Goal: Task Accomplishment & Management: Manage account settings

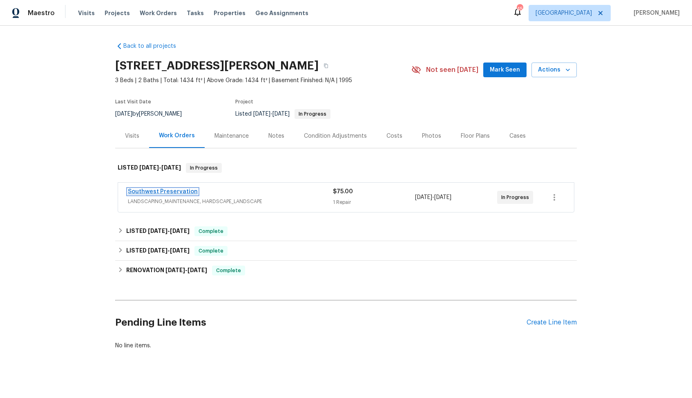
click at [157, 191] on link "Southwest Preservation" at bounding box center [163, 192] width 70 height 6
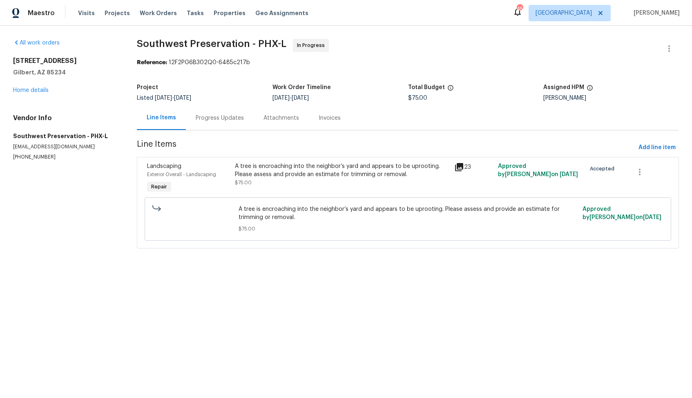
click at [266, 176] on div "A tree is encroaching into the neighbor’s yard and appears to be uprooting. Ple…" at bounding box center [342, 170] width 215 height 16
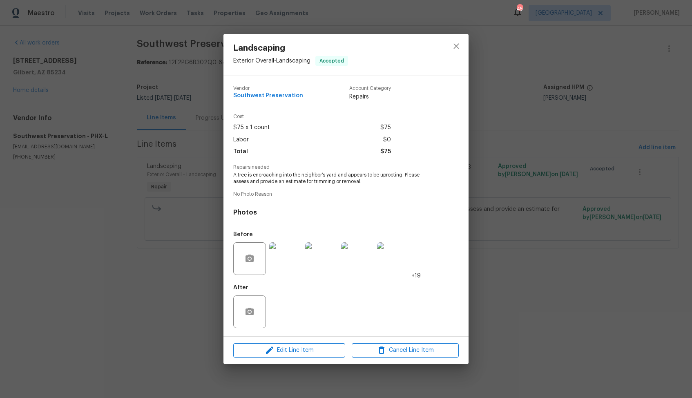
click at [299, 271] on img at bounding box center [285, 258] width 33 height 33
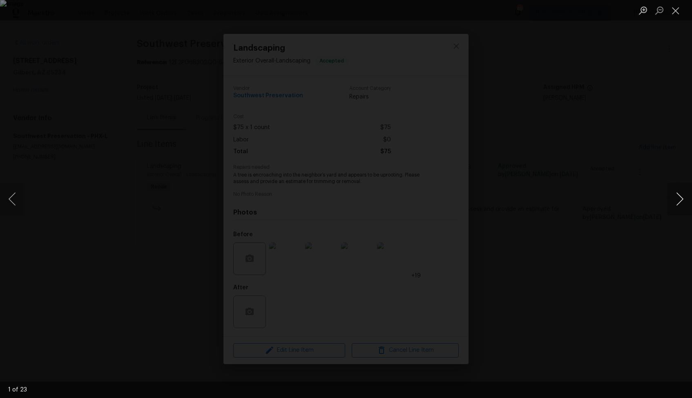
click at [680, 201] on button "Next image" at bounding box center [680, 199] width 25 height 33
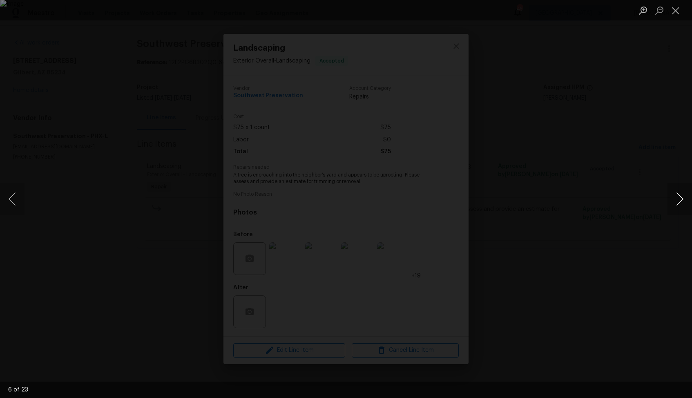
click at [680, 201] on button "Next image" at bounding box center [680, 199] width 25 height 33
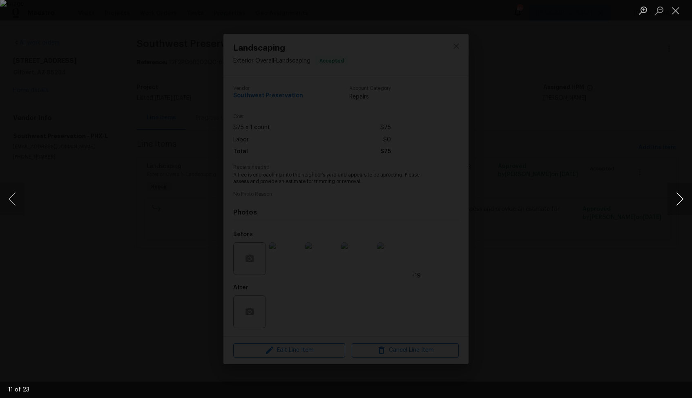
click at [680, 201] on button "Next image" at bounding box center [680, 199] width 25 height 33
click at [11, 206] on button "Previous image" at bounding box center [12, 199] width 25 height 33
click at [523, 204] on div "Lightbox" at bounding box center [346, 199] width 692 height 398
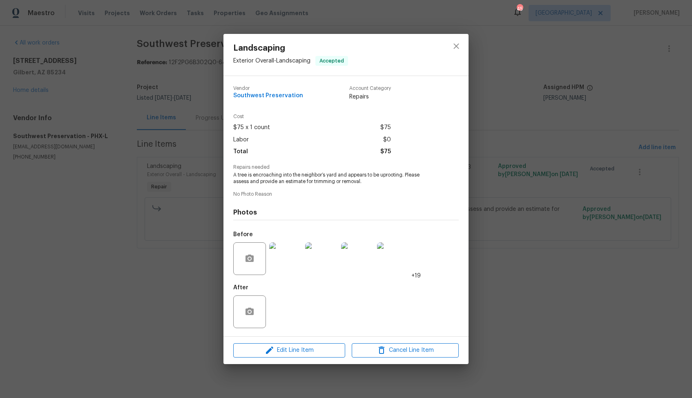
click at [523, 204] on div "Landscaping Exterior Overall - Landscaping Accepted Vendor Southwest Preservati…" at bounding box center [346, 199] width 692 height 398
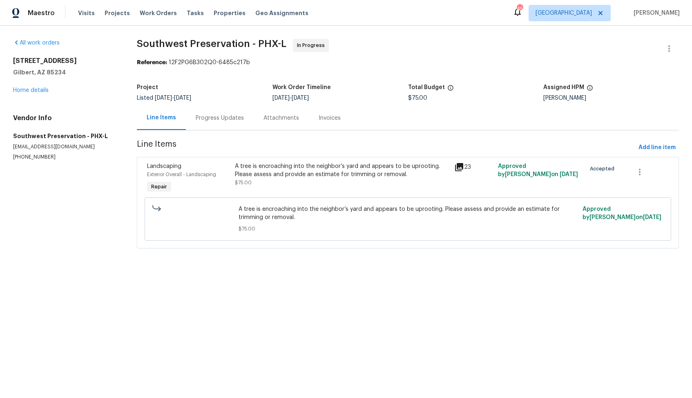
click at [223, 114] on div "Progress Updates" at bounding box center [220, 118] width 48 height 8
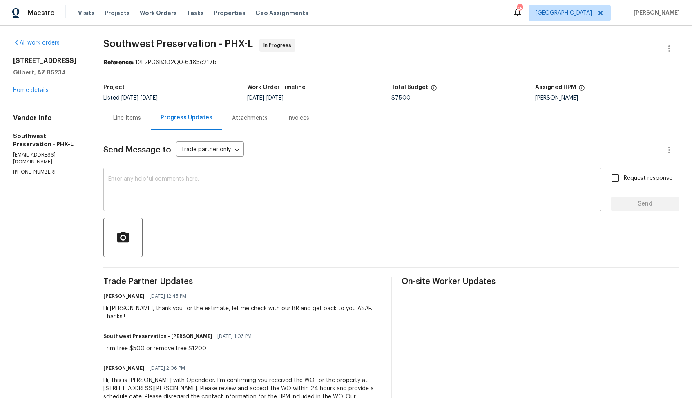
click at [199, 201] on textarea at bounding box center [352, 190] width 488 height 29
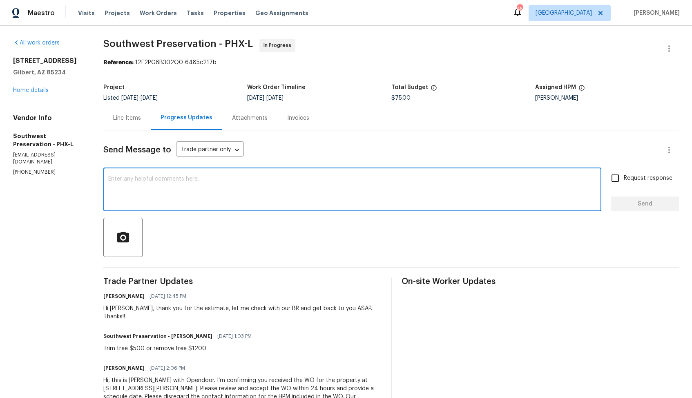
click at [121, 310] on div "Hi John, thank you for the estimate, let me check with our BR and get back to y…" at bounding box center [242, 312] width 278 height 16
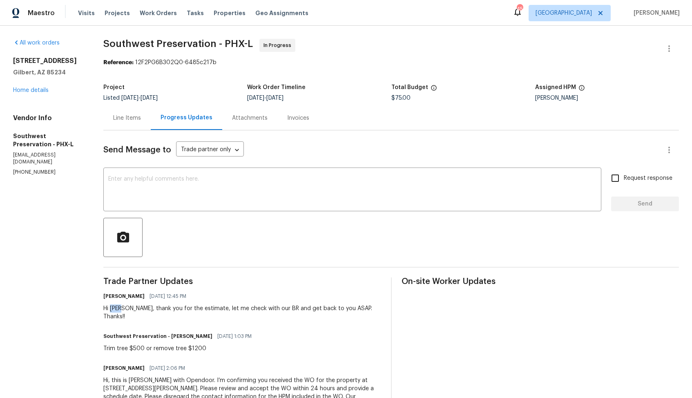
copy div "John"
click at [246, 193] on textarea at bounding box center [352, 190] width 488 height 29
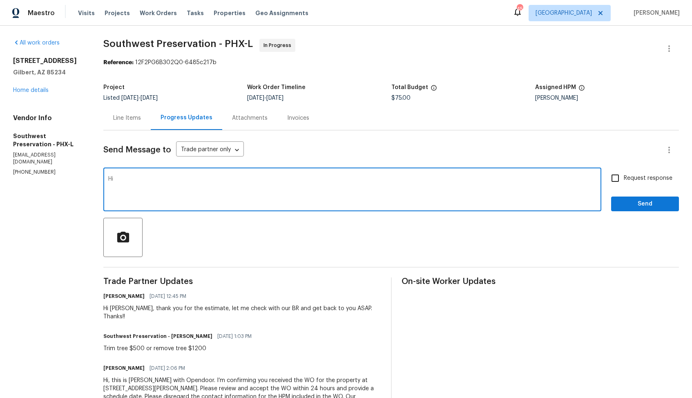
paste textarea "John"
type textarea "Hi John, we have decided not to move forward with this WO. Kindly confirm your …"
click at [615, 179] on input "Request response" at bounding box center [615, 178] width 17 height 17
checkbox input "true"
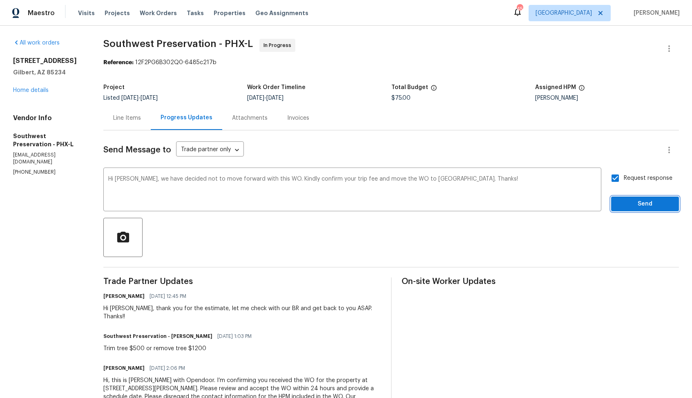
click at [628, 207] on span "Send" at bounding box center [645, 204] width 55 height 10
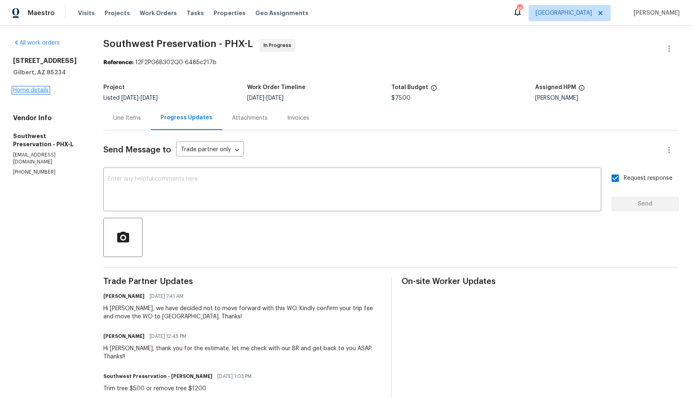
click at [35, 92] on link "Home details" at bounding box center [31, 90] width 36 height 6
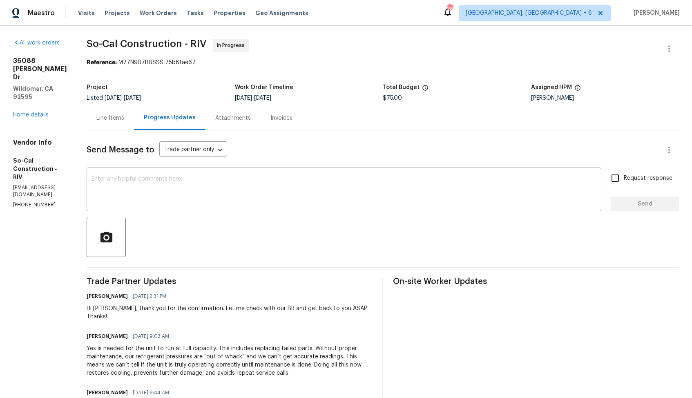
click at [124, 122] on div "Line Items" at bounding box center [110, 118] width 28 height 8
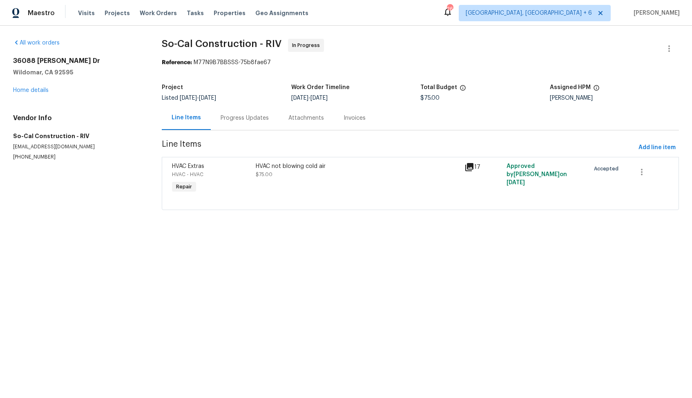
click at [301, 192] on div "HVAC not blowing cold air $75.00" at bounding box center [357, 179] width 209 height 38
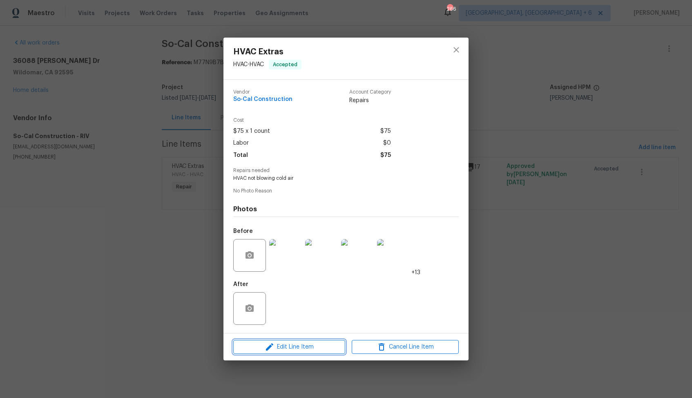
click at [255, 343] on span "Edit Line Item" at bounding box center [289, 347] width 107 height 10
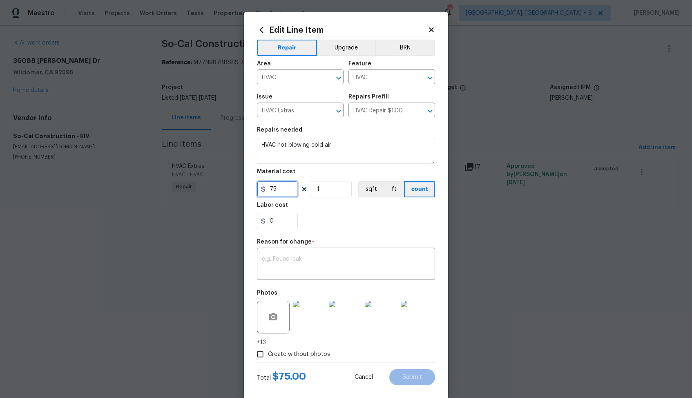
click at [282, 195] on input "75" at bounding box center [277, 189] width 41 height 16
type input "1150"
click at [308, 254] on div "x ​" at bounding box center [346, 265] width 178 height 30
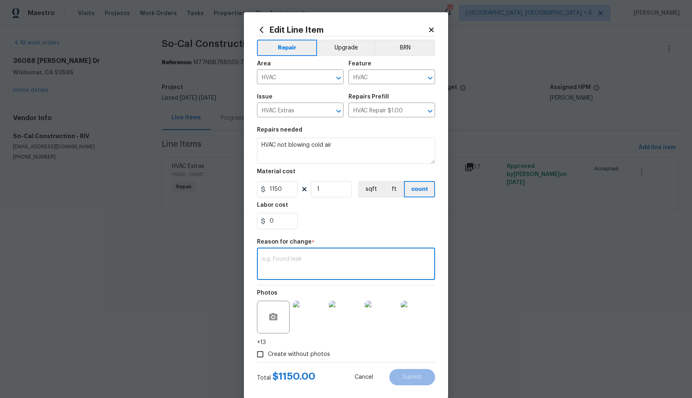
click at [294, 262] on textarea at bounding box center [346, 264] width 168 height 17
paste textarea "(AM) Updated cost per BR team approval."
type textarea "(AM) Updated cost per BR team approval."
click at [412, 377] on span "Submit" at bounding box center [413, 377] width 20 height 6
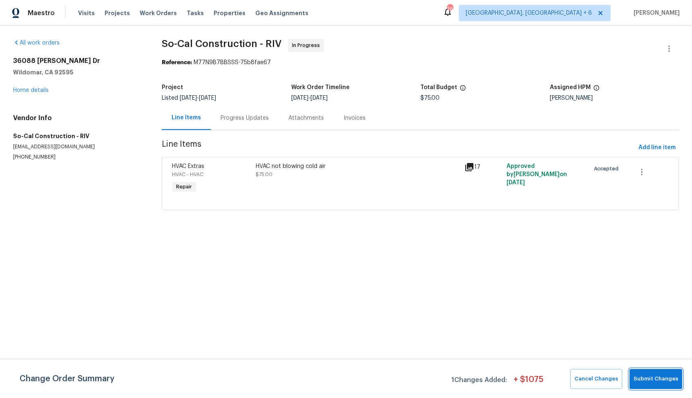
click at [649, 376] on span "Submit Changes" at bounding box center [656, 378] width 45 height 9
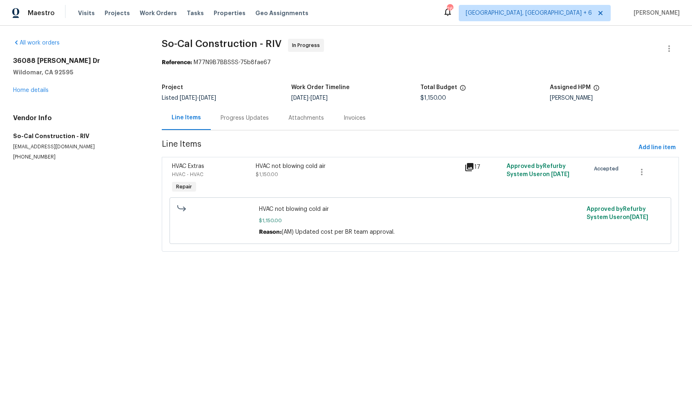
click at [236, 118] on div "Progress Updates" at bounding box center [245, 118] width 48 height 8
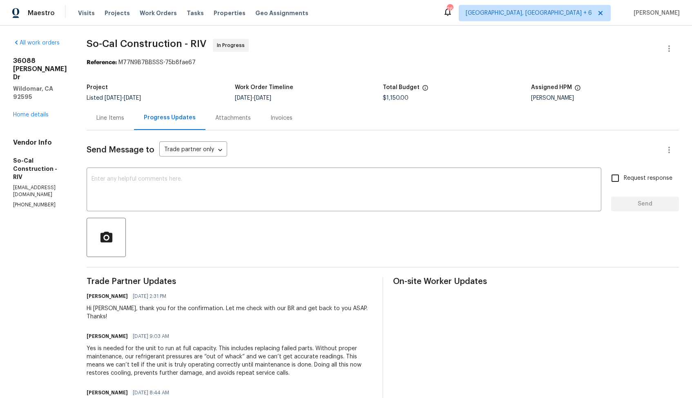
click at [119, 310] on div "Hi Manuel, thank you for the confirmation. Let me check with our BR and get bac…" at bounding box center [230, 312] width 286 height 16
copy div "Manuel"
click at [257, 193] on textarea at bounding box center [344, 190] width 505 height 29
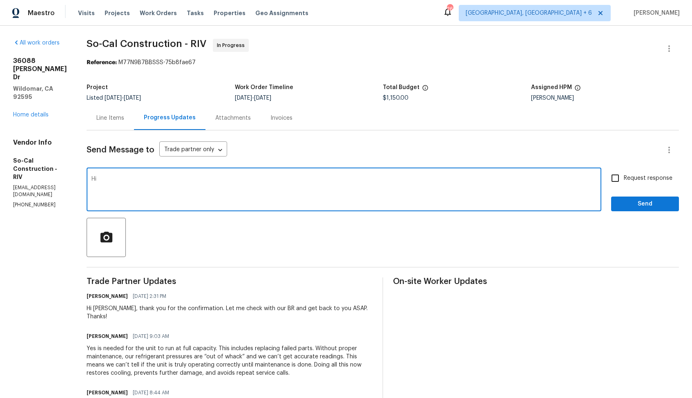
paste textarea "Manuel"
click at [191, 181] on textarea "Hi Manuel, the cost has been updated. Kindly proceed with the WO and keep us po…" at bounding box center [344, 190] width 505 height 29
click at [434, 180] on textarea "Hi Manuel, the cost has been approved and updated. Kindly proceed with the WO a…" at bounding box center [344, 190] width 505 height 29
type textarea "Hi Manuel, the cost has been approved and updated. Kindly proceed with the WO a…"
click at [639, 204] on span "Send" at bounding box center [645, 204] width 55 height 10
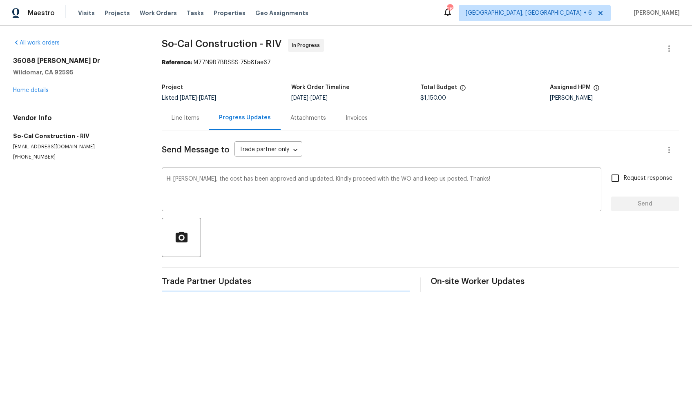
click at [642, 179] on span "Request response" at bounding box center [648, 178] width 49 height 9
click at [624, 179] on input "Request response" at bounding box center [615, 178] width 17 height 17
checkbox input "true"
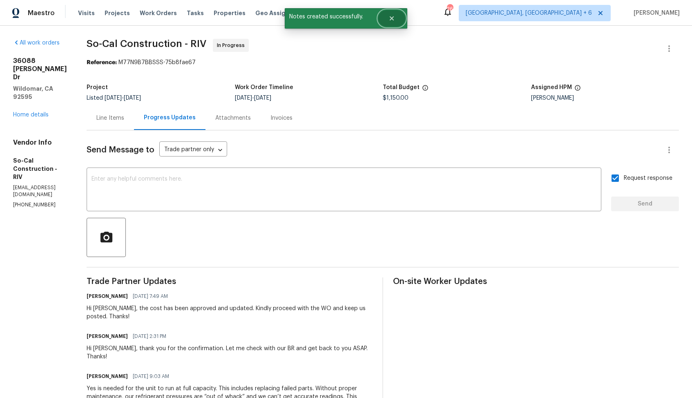
click at [395, 17] on icon "Close" at bounding box center [392, 18] width 7 height 7
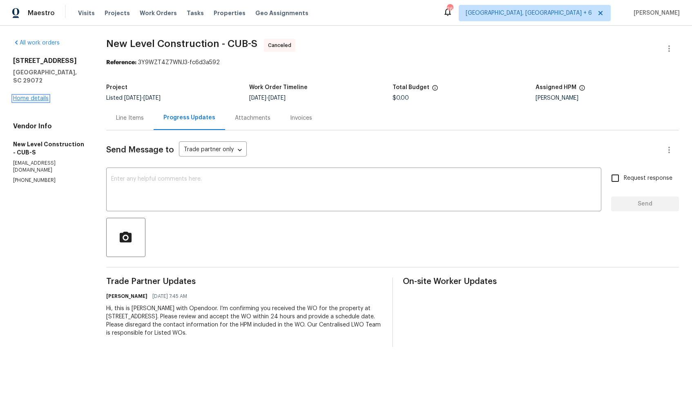
click at [38, 96] on link "Home details" at bounding box center [31, 99] width 36 height 6
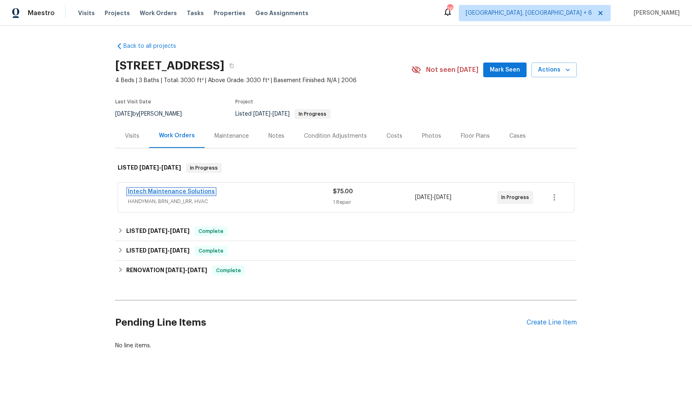
click at [175, 190] on link "Intech Maintenance Solutions" at bounding box center [171, 192] width 87 height 6
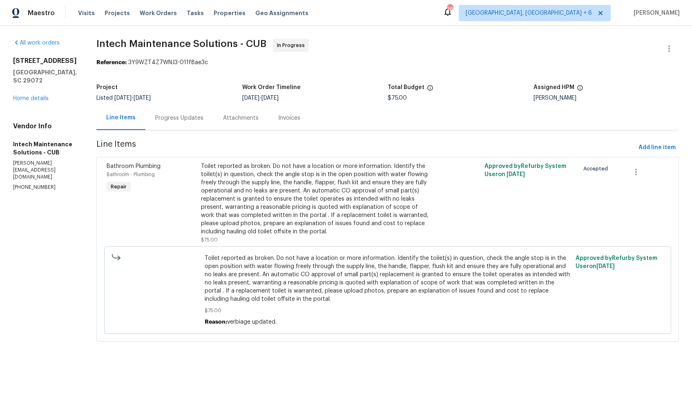
click at [179, 121] on div "Progress Updates" at bounding box center [179, 118] width 48 height 8
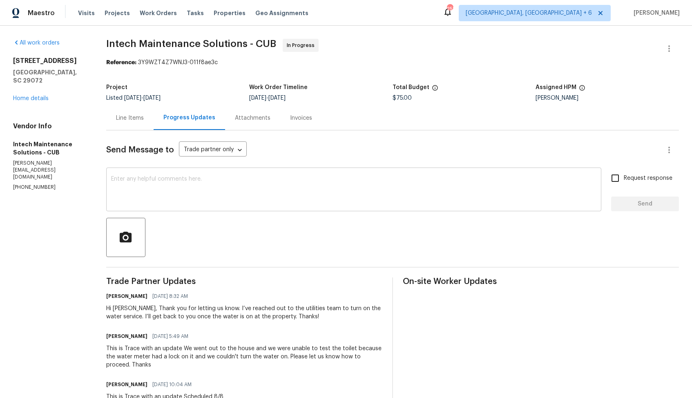
click at [258, 185] on textarea at bounding box center [354, 190] width 486 height 29
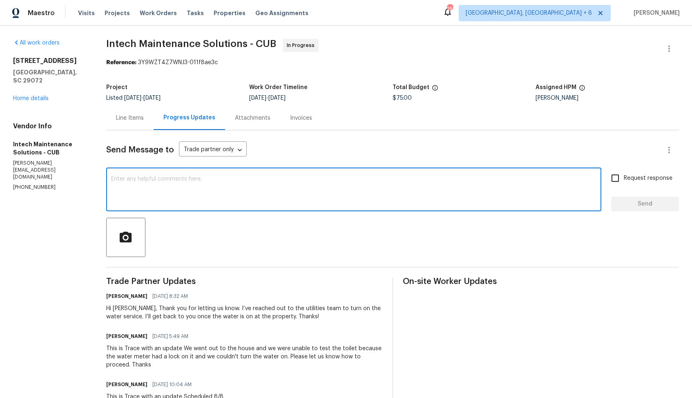
click at [225, 197] on textarea at bounding box center [354, 190] width 486 height 29
drag, startPoint x: 111, startPoint y: 180, endPoint x: 211, endPoint y: 180, distance: 99.7
click at [211, 180] on textarea at bounding box center [354, 190] width 486 height 29
click at [213, 176] on div "x ​" at bounding box center [353, 191] width 495 height 42
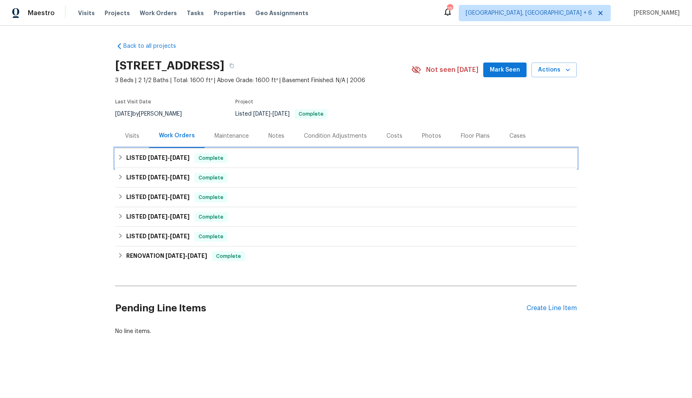
click at [163, 155] on span "[DATE]" at bounding box center [158, 158] width 20 height 6
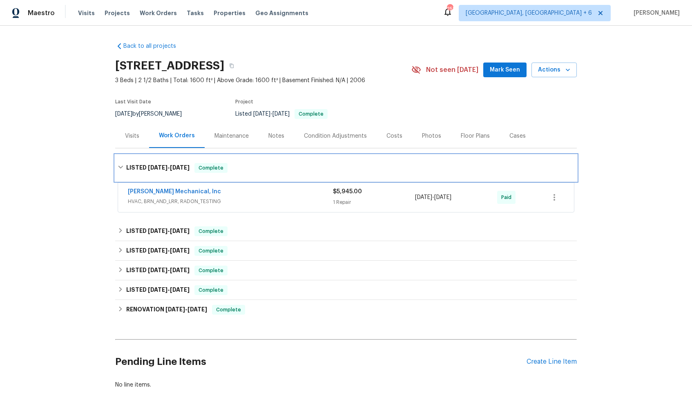
click at [146, 165] on h6 "LISTED [DATE] - [DATE]" at bounding box center [157, 168] width 63 height 10
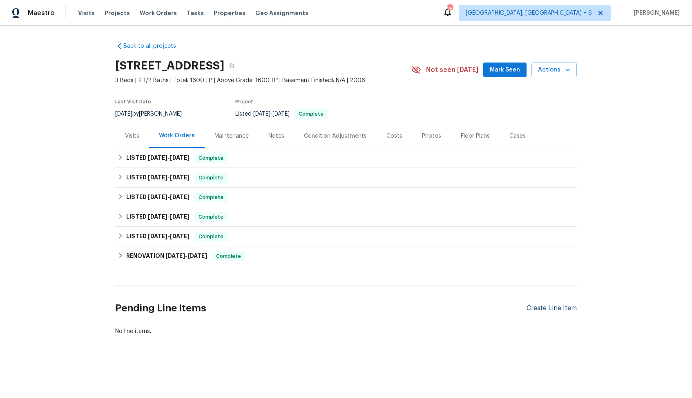
click at [548, 309] on div "Create Line Item" at bounding box center [552, 308] width 50 height 8
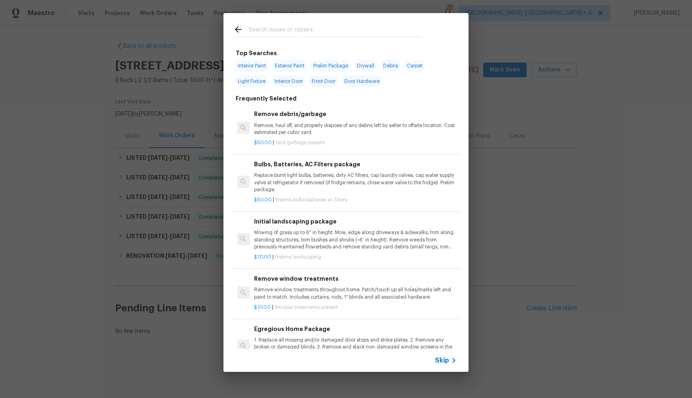
click at [296, 35] on input "text" at bounding box center [335, 31] width 173 height 12
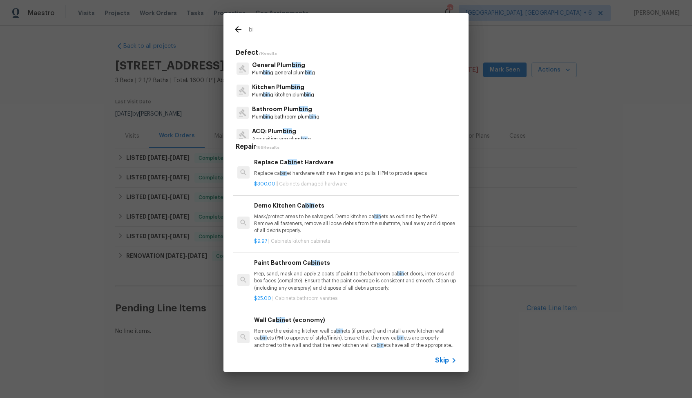
type input "b"
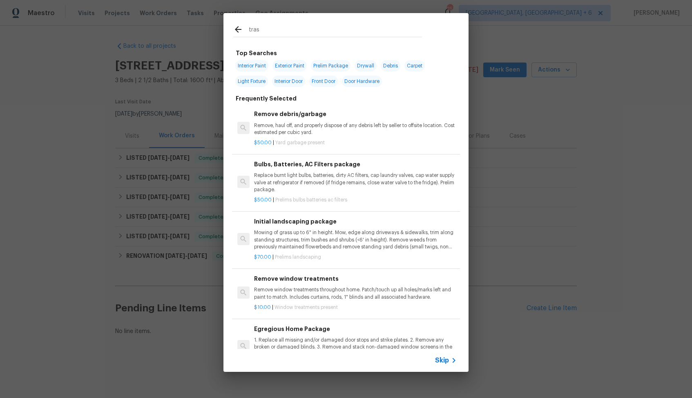
type input "trash"
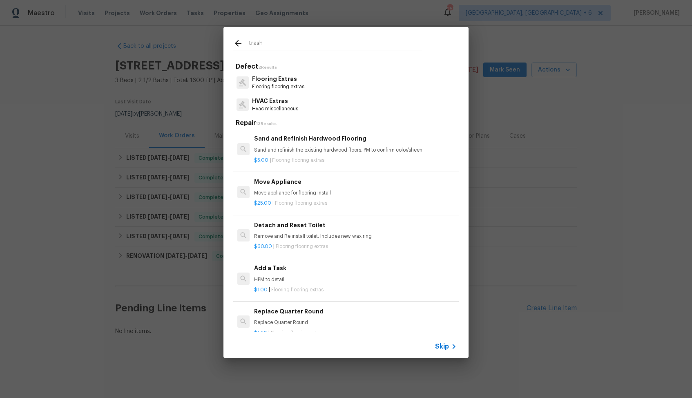
click at [264, 45] on input "trash" at bounding box center [335, 44] width 173 height 12
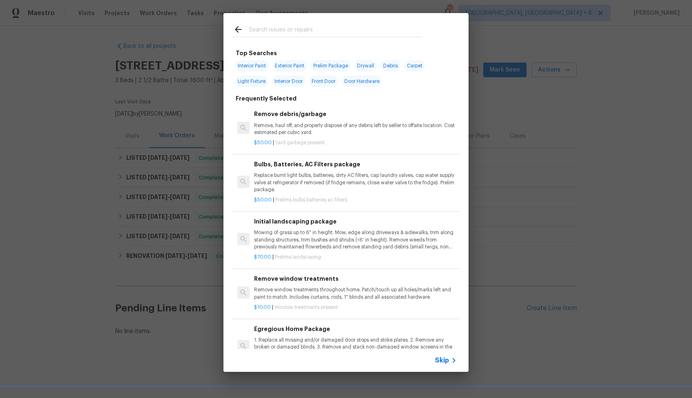
click at [397, 65] on span "Debris" at bounding box center [391, 65] width 20 height 11
type input "Debris"
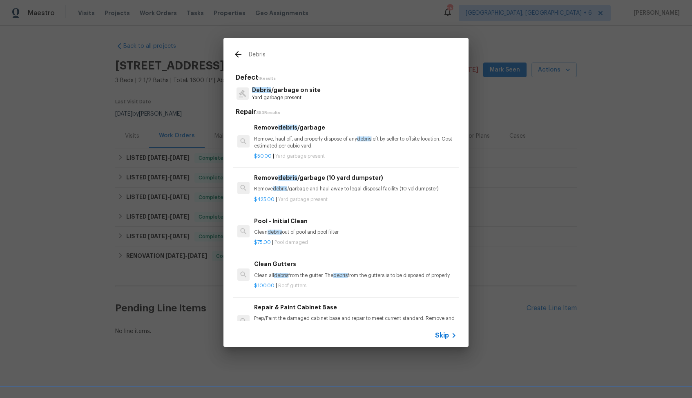
click at [286, 140] on p "Remove, haul off, and properly dispose of any debris left by seller to offsite …" at bounding box center [355, 143] width 203 height 14
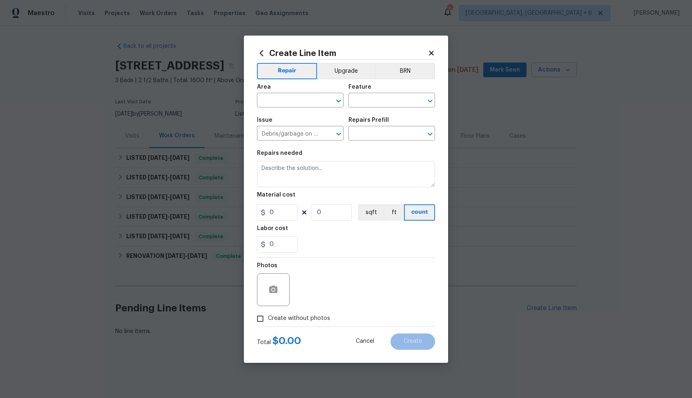
type input "Remove debris/garbage $50.00"
type textarea "Remove, haul off, and properly dispose of any debris left by seller to offsite …"
type input "50"
type input "1"
click at [299, 103] on input "text" at bounding box center [289, 101] width 64 height 13
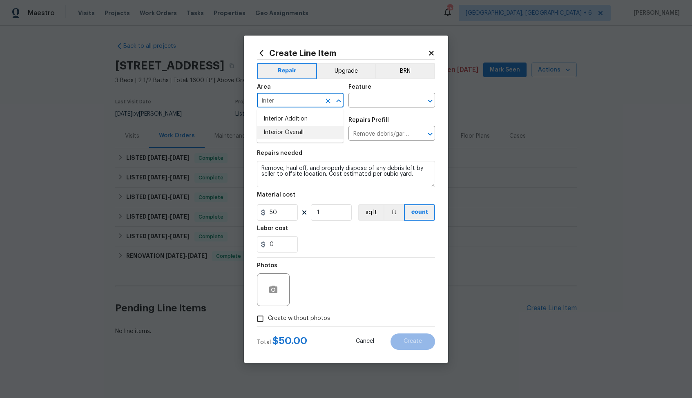
click at [296, 134] on li "Interior Overall" at bounding box center [300, 132] width 87 height 13
type input "Interior Overall"
click at [387, 101] on input "text" at bounding box center [381, 101] width 64 height 13
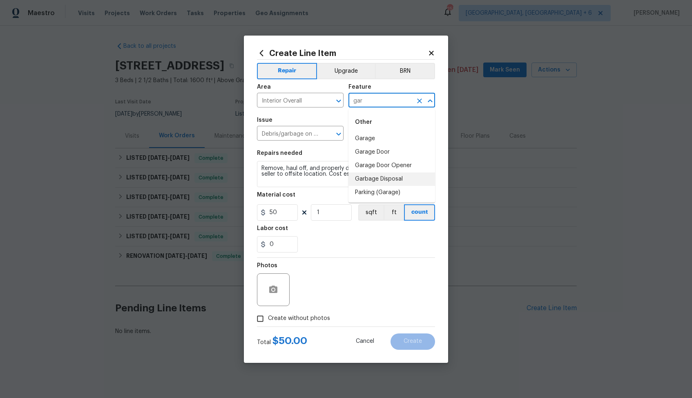
click at [376, 179] on li "Garbage Disposal" at bounding box center [392, 178] width 87 height 13
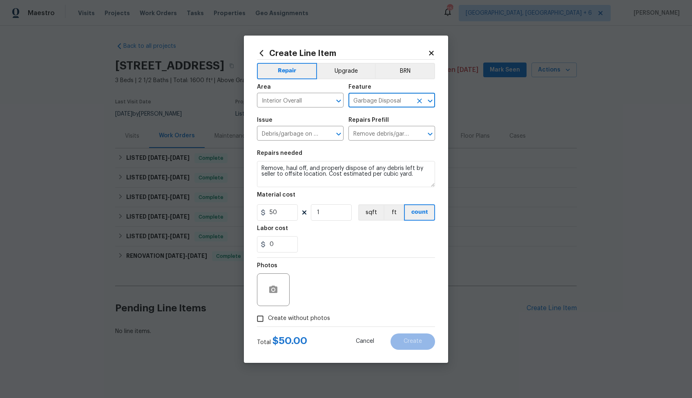
type input "Garbage Disposal"
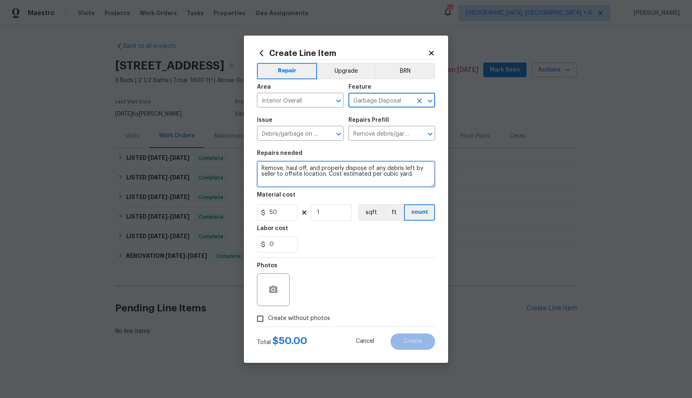
click at [305, 177] on textarea "Remove, haul off, and properly dispose of any debris left by seller to offsite …" at bounding box center [346, 174] width 178 height 26
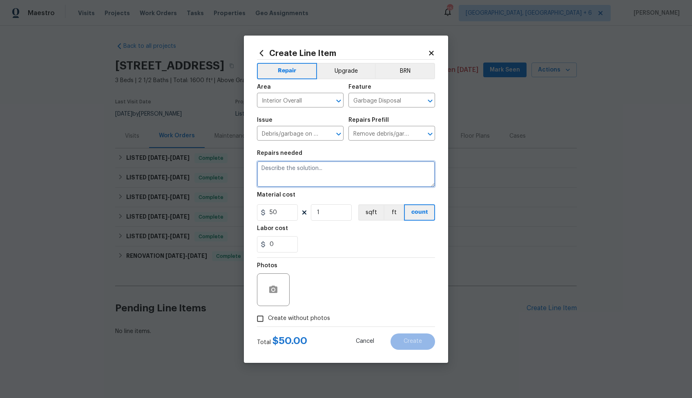
click at [358, 172] on textarea at bounding box center [346, 174] width 178 height 26
paste textarea "Empty the trash that’s in the trash bin, and put the trash bin in the garage."
type textarea "Empty the trash that’s in the trash bin, and put the trash bin in the garage."
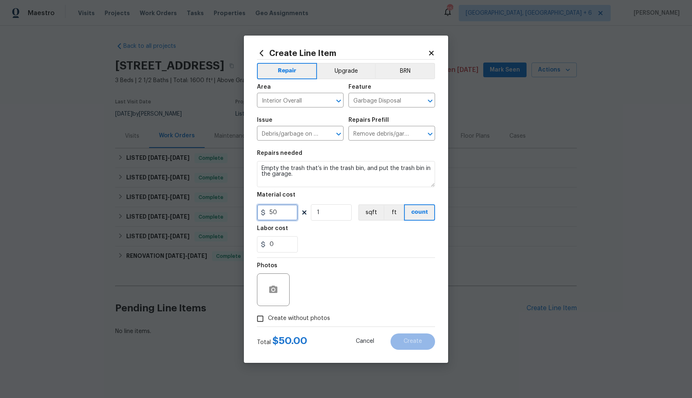
click at [280, 217] on input "50" at bounding box center [277, 212] width 41 height 16
type input "25"
click at [299, 319] on span "Create without photos" at bounding box center [299, 318] width 62 height 9
click at [268, 319] on input "Create without photos" at bounding box center [261, 319] width 16 height 16
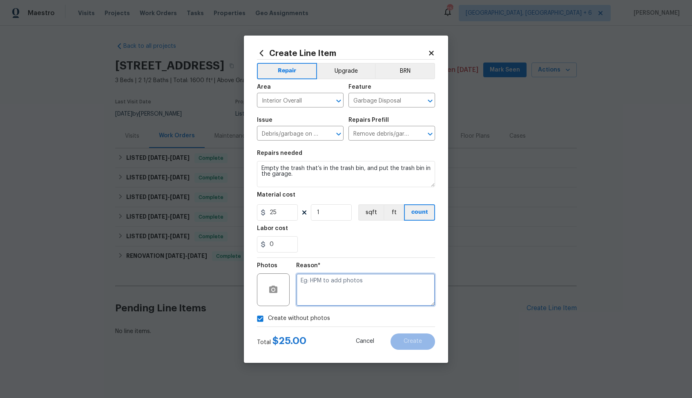
click at [341, 284] on textarea at bounding box center [365, 289] width 139 height 33
click at [277, 292] on icon "button" at bounding box center [273, 289] width 8 height 7
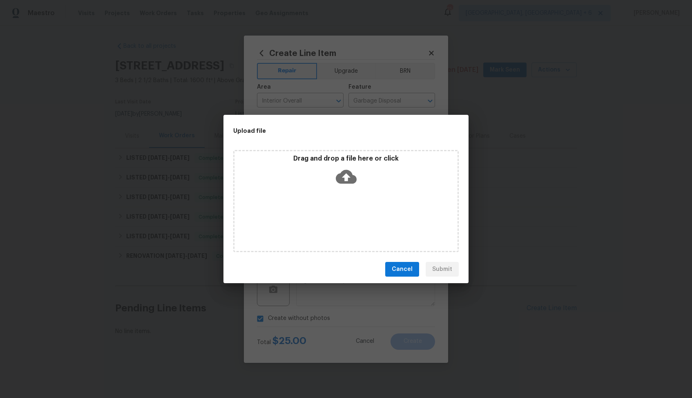
click at [347, 177] on icon at bounding box center [346, 176] width 21 height 21
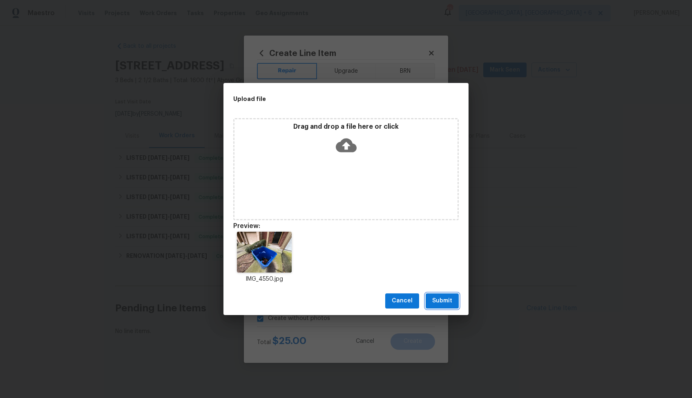
click at [443, 301] on span "Submit" at bounding box center [442, 301] width 20 height 10
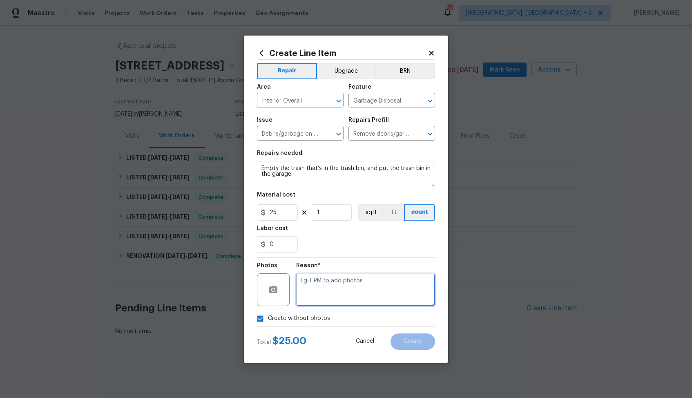
click at [353, 282] on textarea at bounding box center [365, 289] width 139 height 33
checkbox input "false"
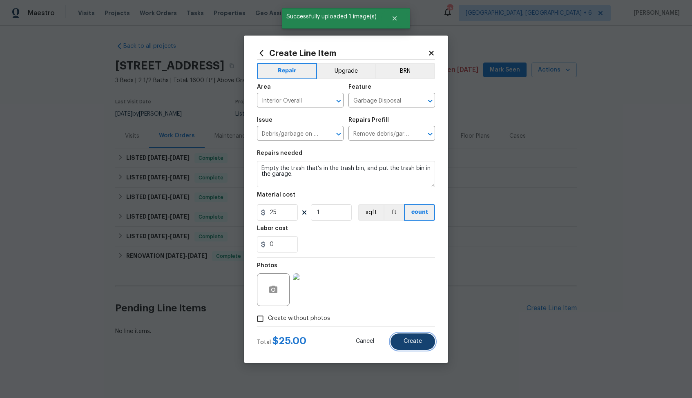
click at [409, 339] on span "Create" at bounding box center [413, 341] width 18 height 6
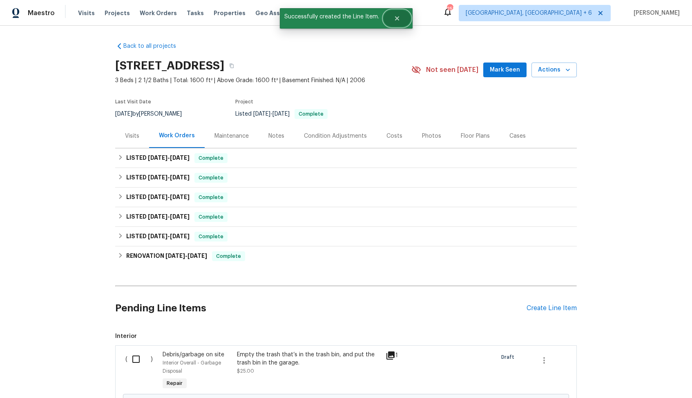
click at [396, 19] on icon "Close" at bounding box center [397, 18] width 4 height 4
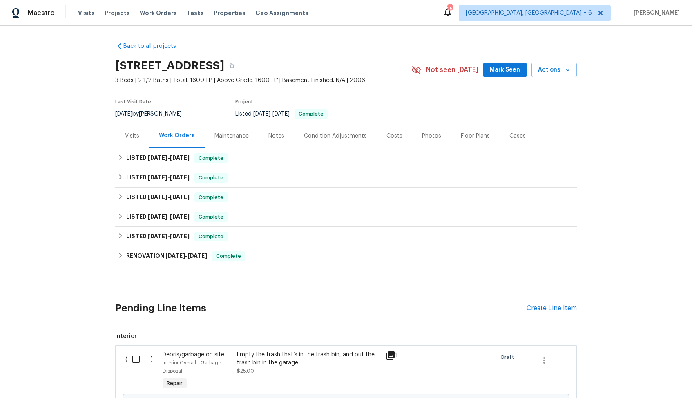
scroll to position [94, 0]
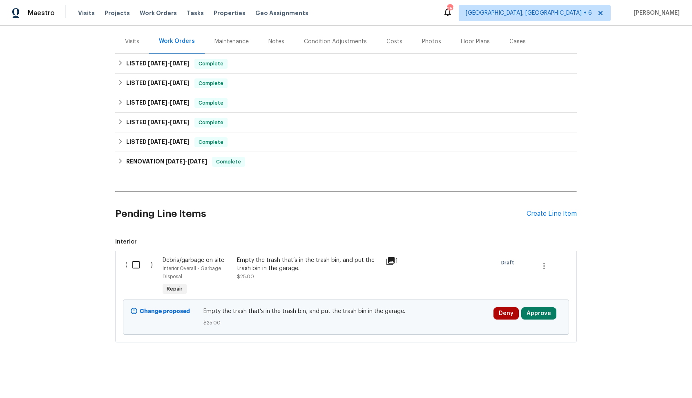
click at [136, 266] on input "checkbox" at bounding box center [139, 264] width 23 height 17
checkbox input "true"
click at [627, 379] on span "Create Work Order" at bounding box center [645, 378] width 54 height 10
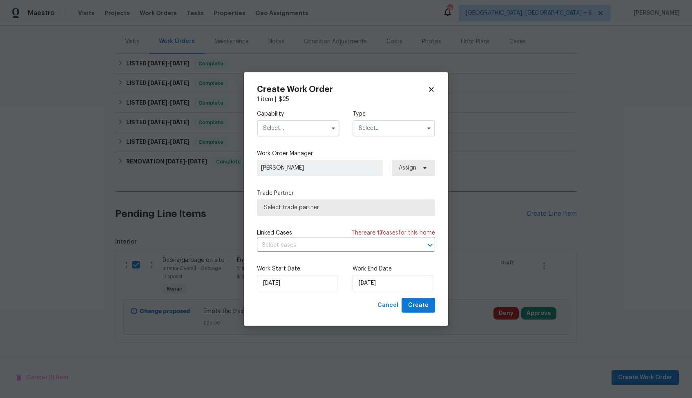
click at [306, 128] on input "text" at bounding box center [298, 128] width 83 height 16
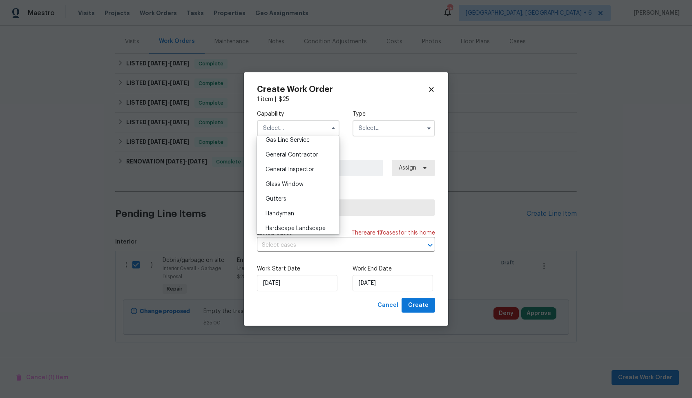
scroll to position [392, 0]
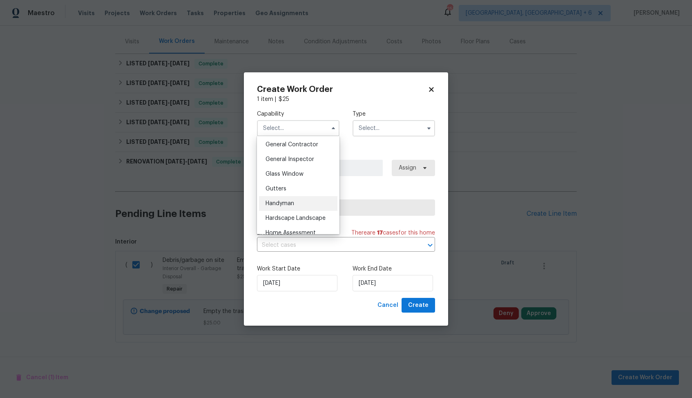
click at [293, 200] on div "Handyman" at bounding box center [298, 203] width 78 height 15
type input "Handyman"
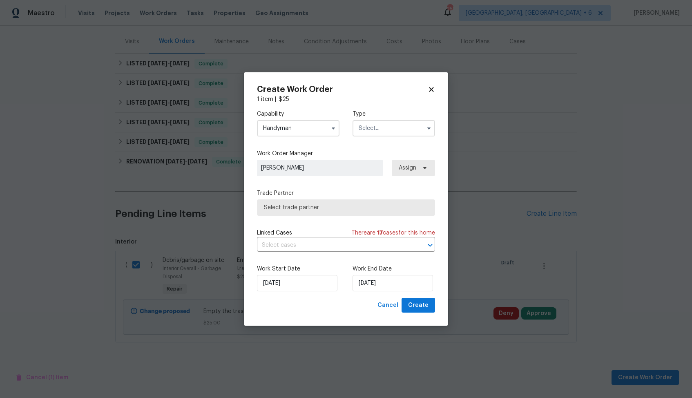
click at [376, 132] on input "text" at bounding box center [394, 128] width 83 height 16
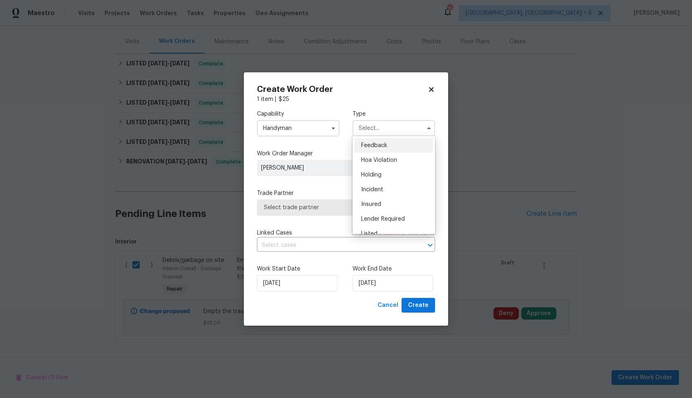
click at [380, 145] on span "Feedback" at bounding box center [374, 146] width 26 height 6
type input "Feedback"
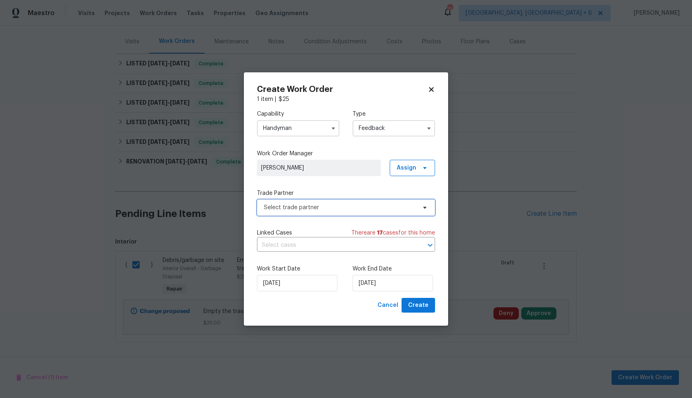
click at [311, 210] on span "Select trade partner" at bounding box center [340, 208] width 152 height 8
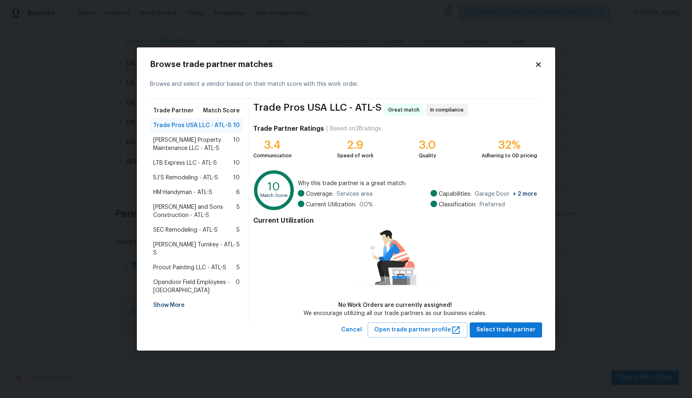
click at [189, 140] on span "Glen Property Maintenance LLC - ATL-S" at bounding box center [193, 144] width 80 height 16
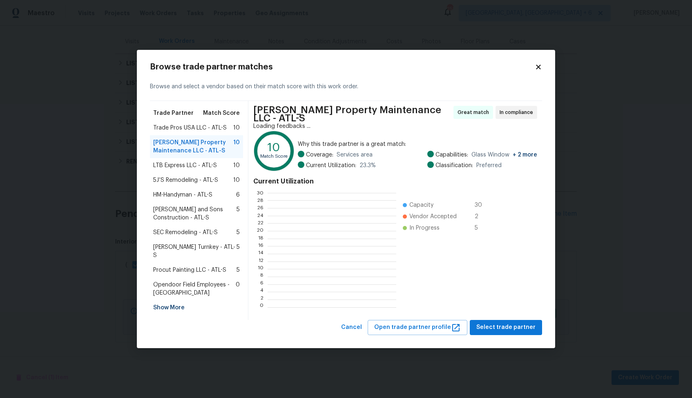
scroll to position [114, 128]
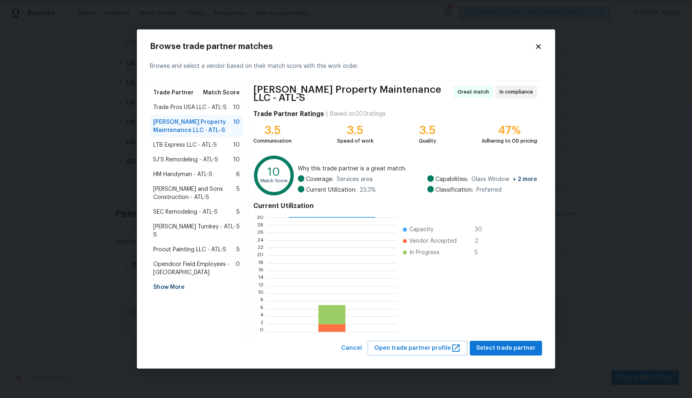
click at [96, 199] on body "Maestro Visits Projects Work Orders Tasks Properties Geo Assignments 258 Greens…" at bounding box center [346, 199] width 692 height 398
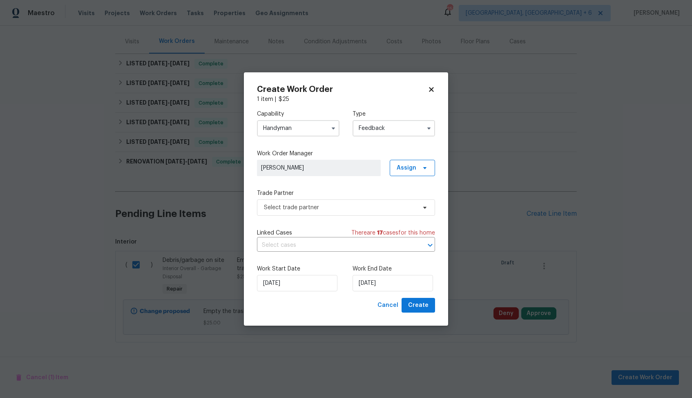
click at [282, 126] on input "Handyman" at bounding box center [298, 128] width 83 height 16
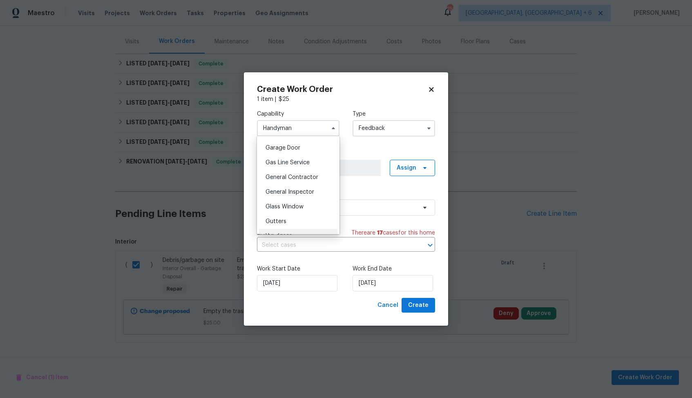
scroll to position [366, 0]
click at [287, 175] on div "General Contractor" at bounding box center [298, 170] width 78 height 15
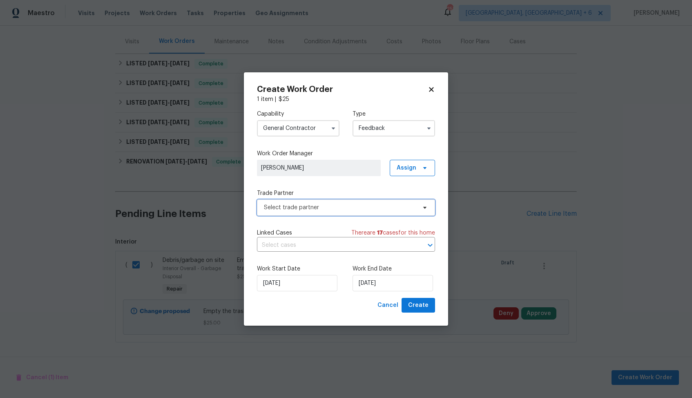
click at [311, 206] on span "Select trade partner" at bounding box center [340, 208] width 152 height 8
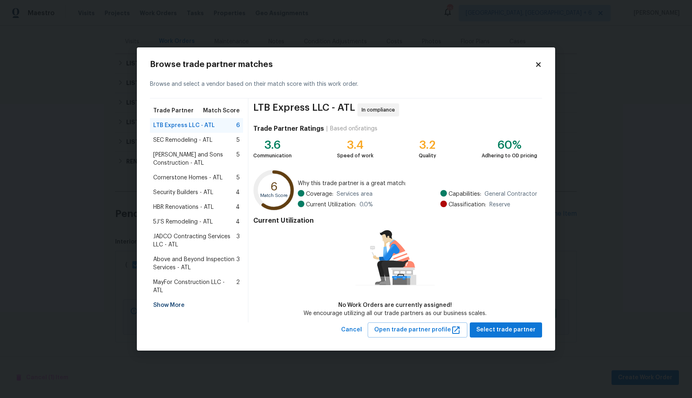
click at [164, 299] on div "Show More" at bounding box center [196, 305] width 93 height 15
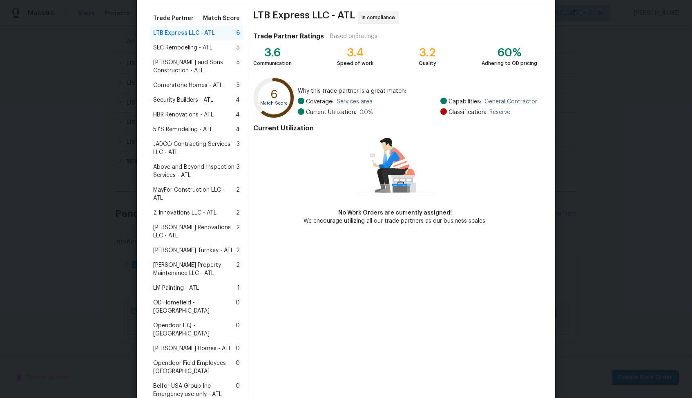
scroll to position [59, 0]
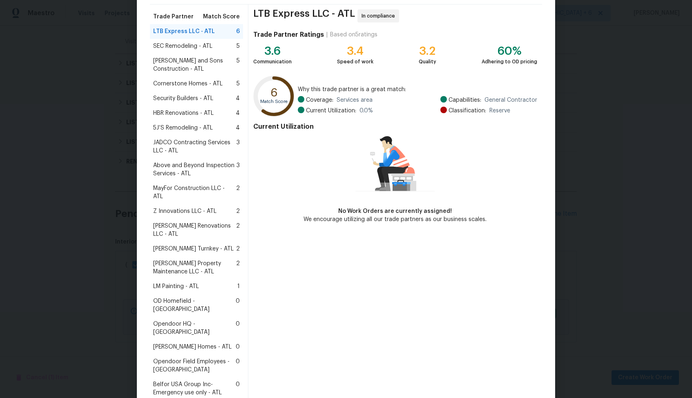
click at [181, 260] on span "Glen Property Maintenance LLC - ATL" at bounding box center [194, 268] width 83 height 16
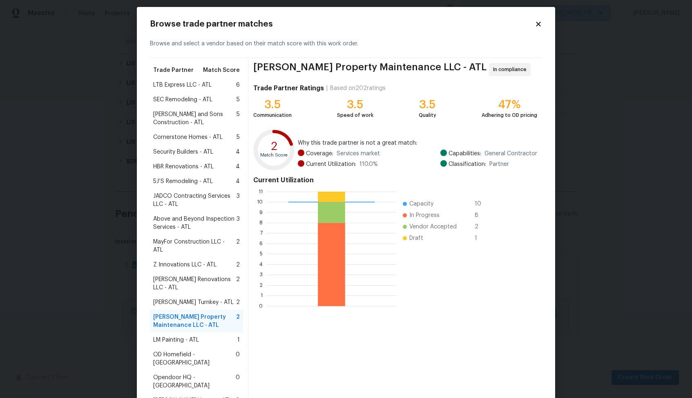
scroll to position [0, 0]
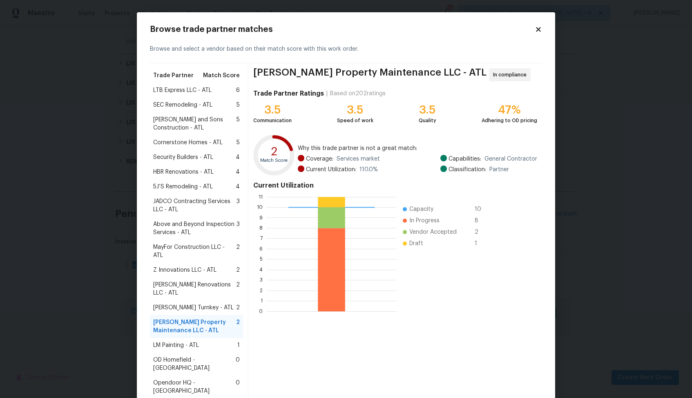
click at [535, 31] on icon at bounding box center [538, 29] width 7 height 7
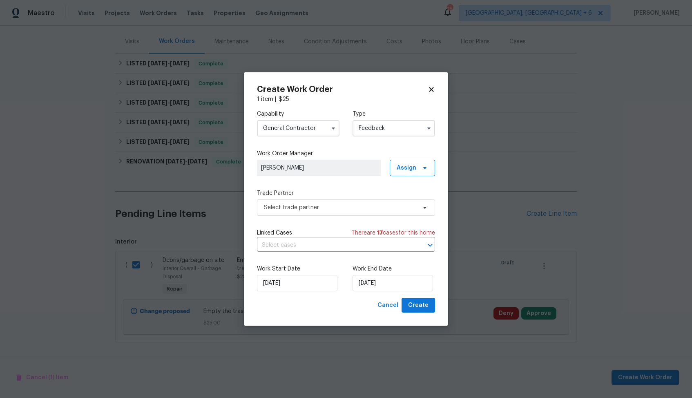
click at [308, 130] on input "General Contractor" at bounding box center [298, 128] width 83 height 16
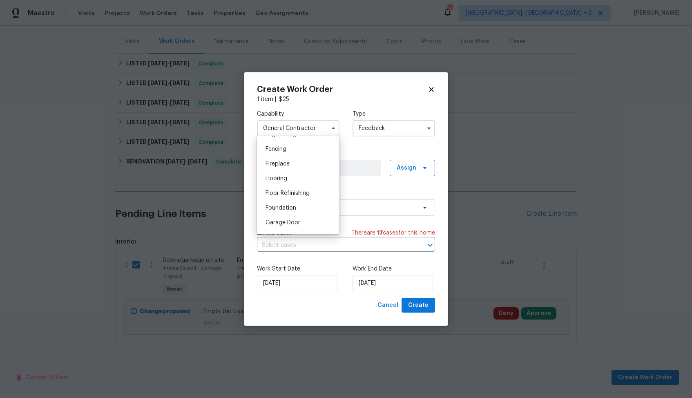
scroll to position [366, 0]
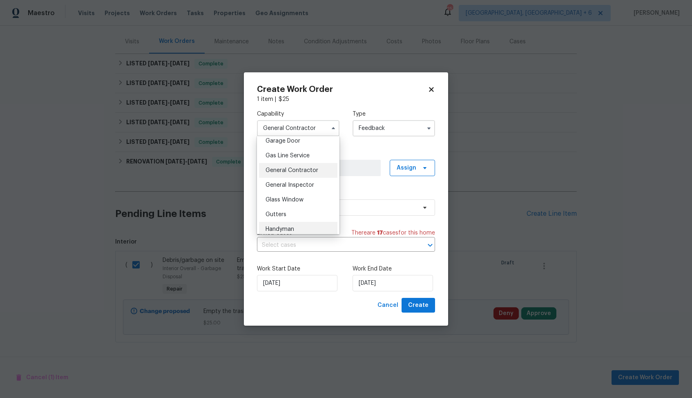
click at [288, 226] on span "Handyman" at bounding box center [280, 229] width 29 height 6
type input "Handyman"
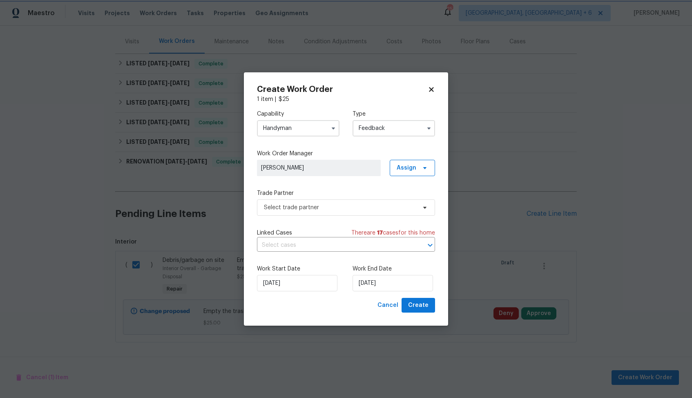
scroll to position [385, 0]
click at [352, 207] on span "Select trade partner" at bounding box center [340, 208] width 152 height 8
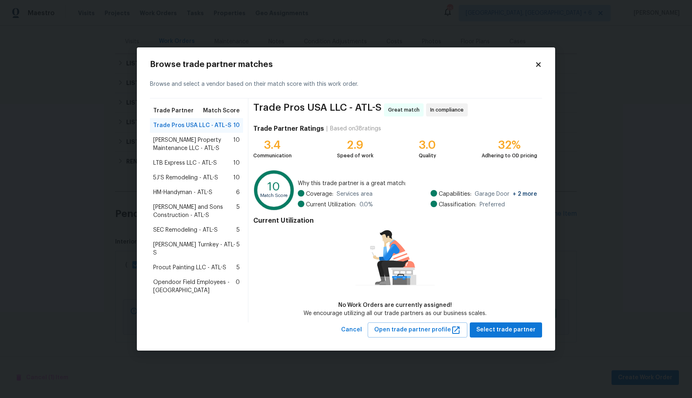
click at [181, 142] on span "Glen Property Maintenance LLC - ATL-S" at bounding box center [193, 144] width 80 height 16
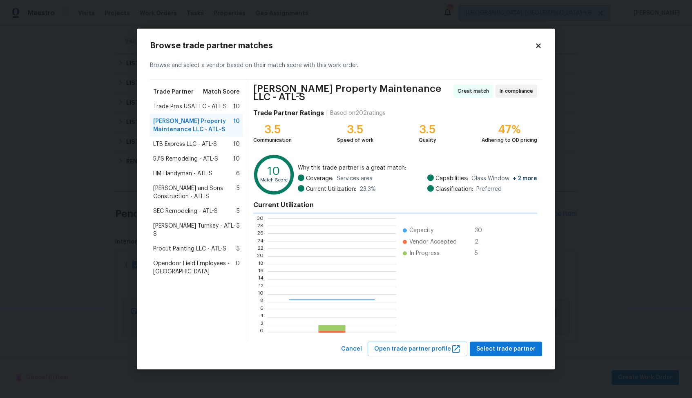
scroll to position [114, 128]
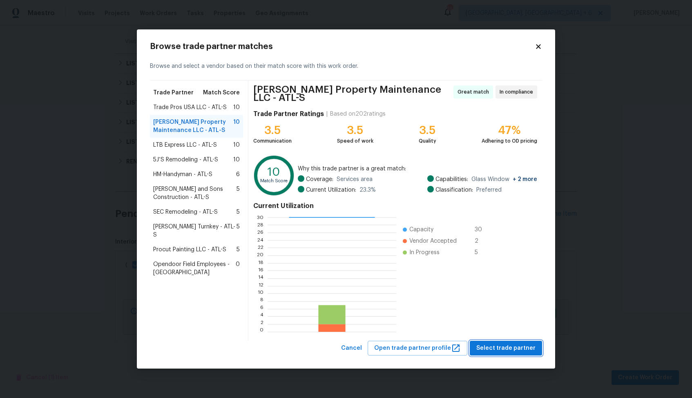
click at [501, 347] on span "Select trade partner" at bounding box center [506, 348] width 59 height 10
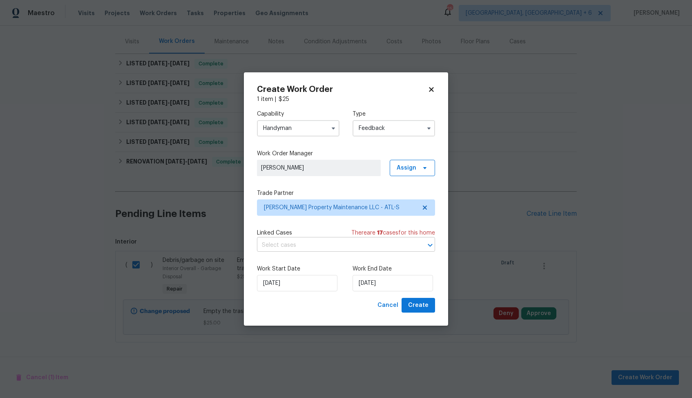
click at [307, 250] on input "text" at bounding box center [334, 245] width 155 height 13
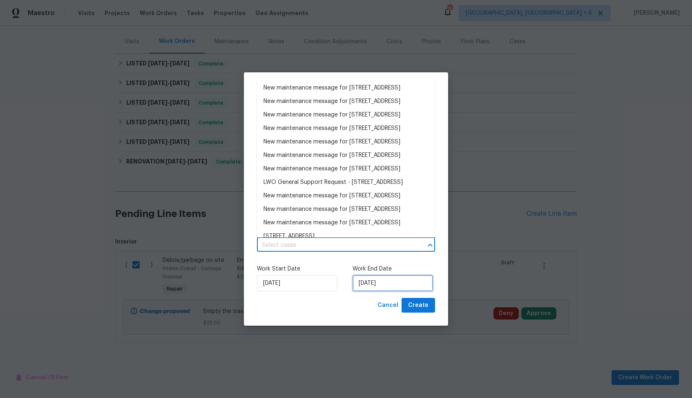
click at [374, 285] on input "12/08/2025" at bounding box center [393, 283] width 81 height 16
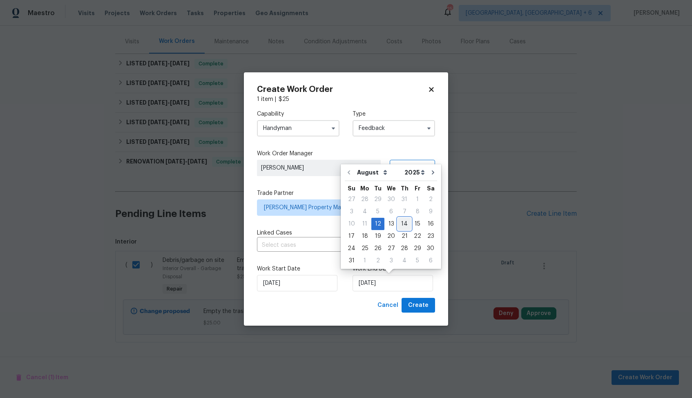
click at [401, 224] on div "14" at bounding box center [404, 223] width 13 height 11
type input "14/08/2025"
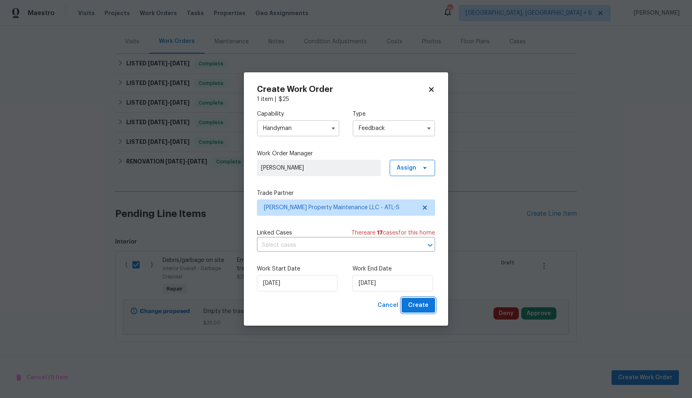
click at [418, 306] on span "Create" at bounding box center [418, 305] width 20 height 10
checkbox input "false"
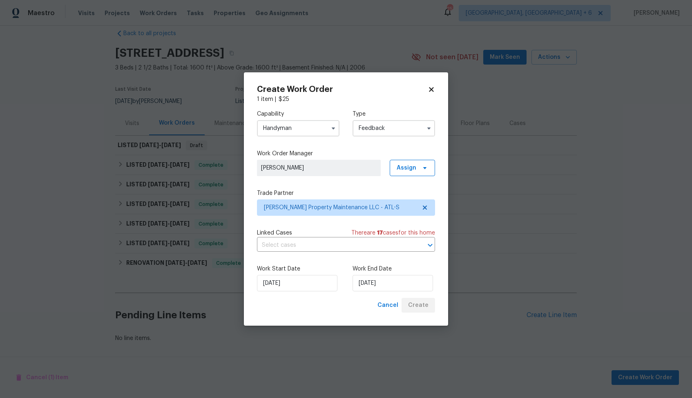
scroll to position [13, 0]
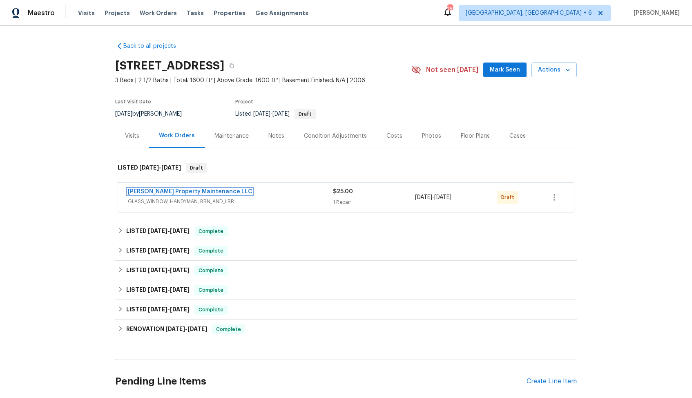
click at [177, 189] on link "[PERSON_NAME] Property Maintenance LLC" at bounding box center [190, 192] width 125 height 6
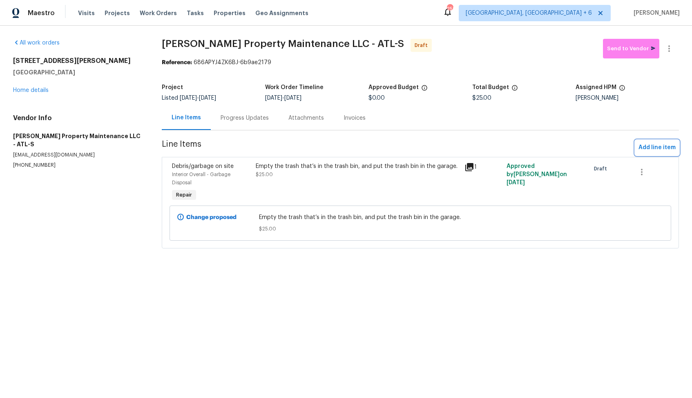
click at [663, 144] on span "Add line item" at bounding box center [657, 148] width 37 height 10
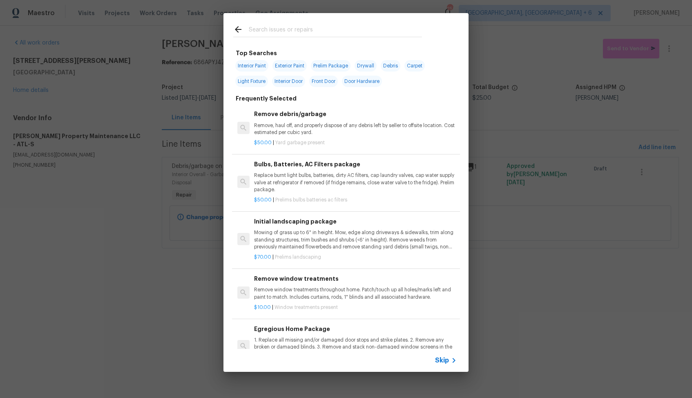
click at [279, 33] on input "text" at bounding box center [335, 31] width 173 height 12
type input "tree"
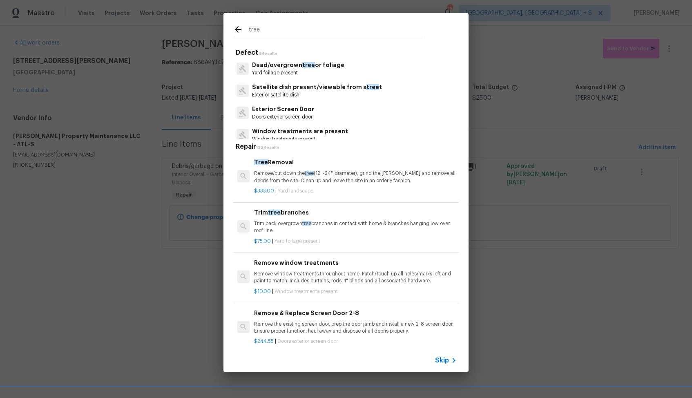
click at [283, 225] on p "Trim back overgrown tree branches in contact with home & branches hanging low o…" at bounding box center [355, 227] width 203 height 14
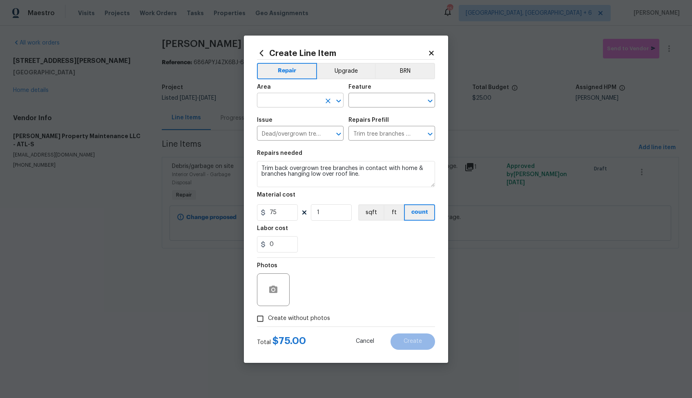
click at [300, 98] on input "text" at bounding box center [289, 101] width 64 height 13
click at [293, 130] on li "Exterior Overall" at bounding box center [300, 132] width 87 height 13
type input "Exterior Overall"
click at [401, 102] on input "text" at bounding box center [381, 101] width 64 height 13
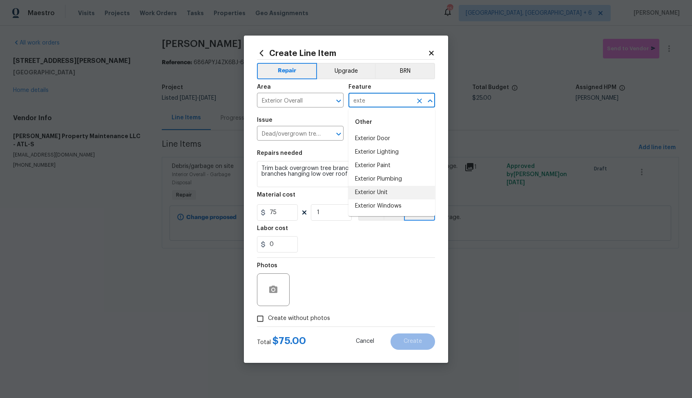
click at [369, 190] on li "Exterior Unit" at bounding box center [392, 192] width 87 height 13
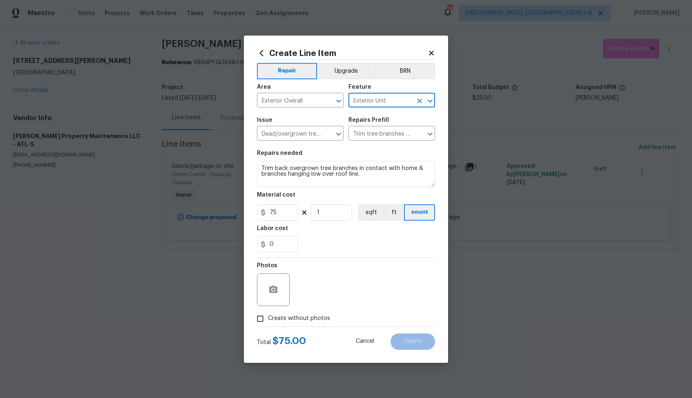
type input "Exterior Unit"
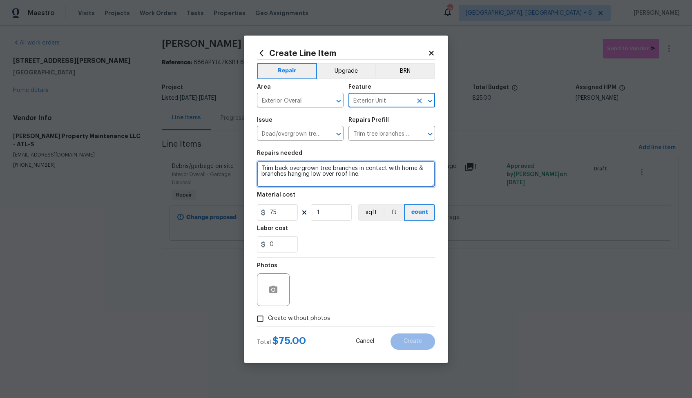
click at [329, 167] on textarea "Trim back overgrown tree branches in contact with home & branches hanging low o…" at bounding box center [346, 174] width 178 height 26
click at [372, 171] on textarea "Trim back overgrown tree branches in contact with home & branches hanging low o…" at bounding box center [346, 174] width 178 height 26
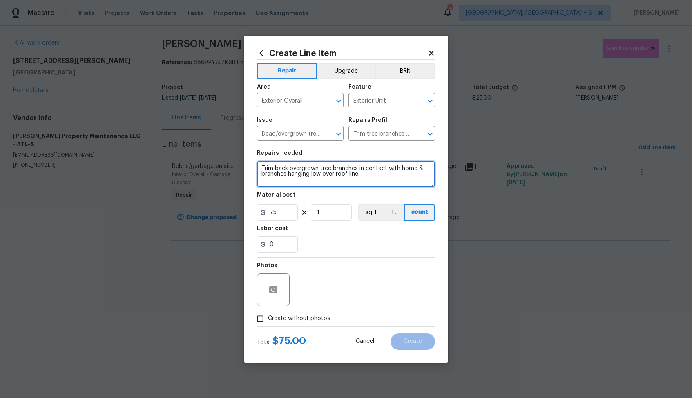
click at [372, 171] on textarea "Trim back overgrown tree branches in contact with home & branches hanging low o…" at bounding box center [346, 174] width 178 height 26
paste textarea "Prune the tree limbs away from the front of the hom"
type textarea "Prune the tree limbs away from the front of the home."
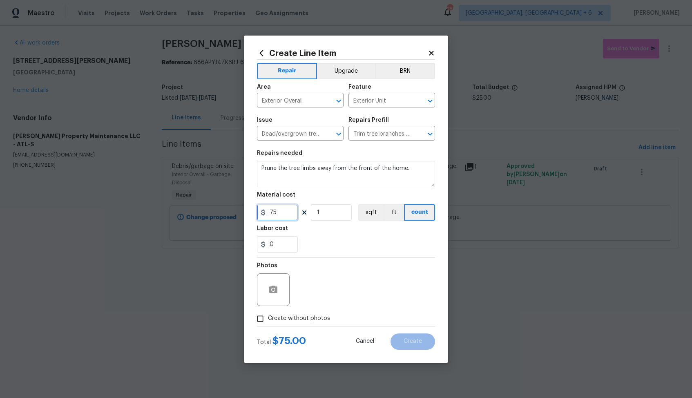
click at [289, 212] on input "75" at bounding box center [277, 212] width 41 height 16
type input "50"
click at [275, 289] on icon "button" at bounding box center [273, 289] width 8 height 7
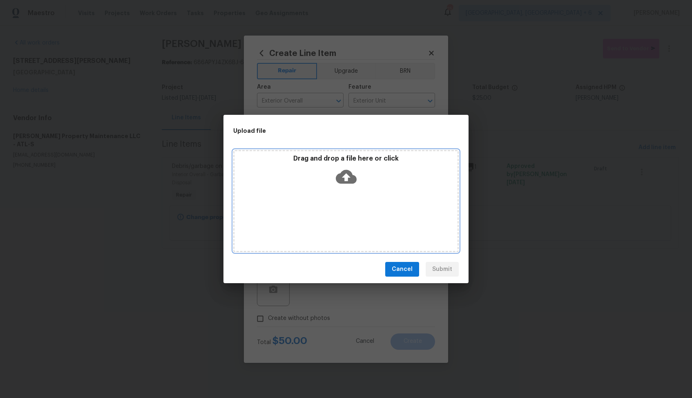
click at [345, 175] on icon at bounding box center [346, 177] width 21 height 14
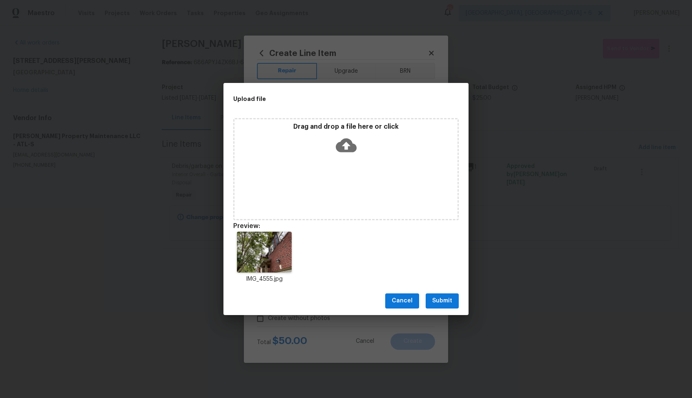
click at [442, 299] on span "Submit" at bounding box center [442, 301] width 20 height 10
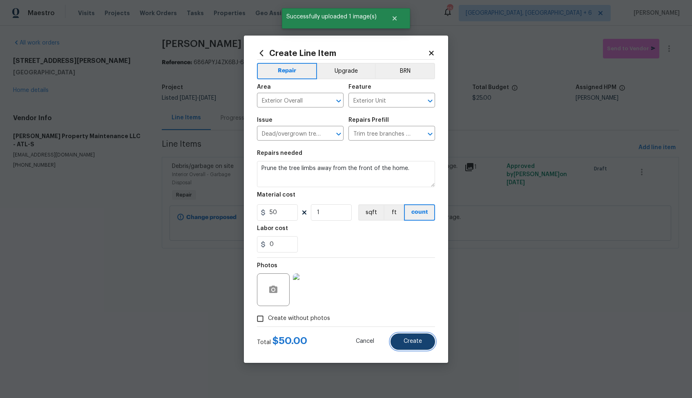
click at [418, 345] on button "Create" at bounding box center [413, 341] width 45 height 16
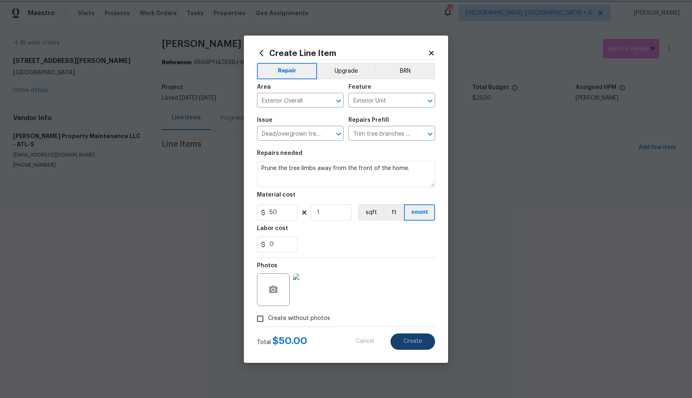
type input "0"
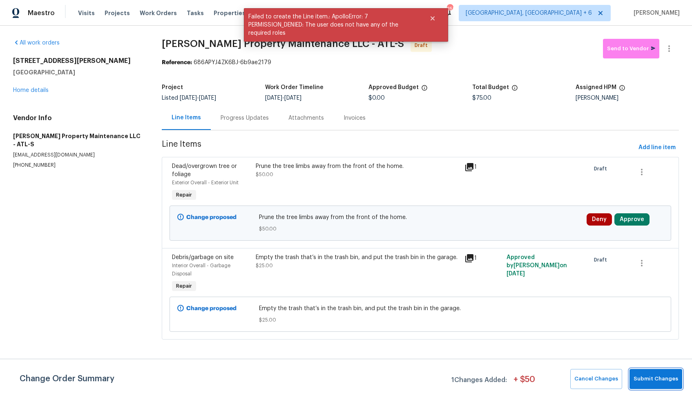
click at [653, 379] on span "Submit Changes" at bounding box center [656, 378] width 45 height 9
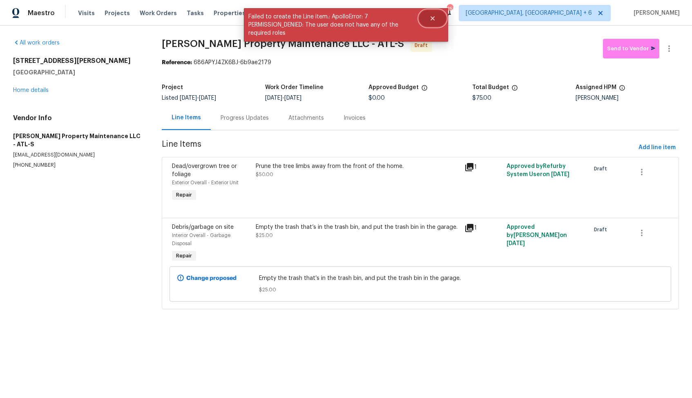
click at [432, 13] on button "Close" at bounding box center [432, 18] width 27 height 16
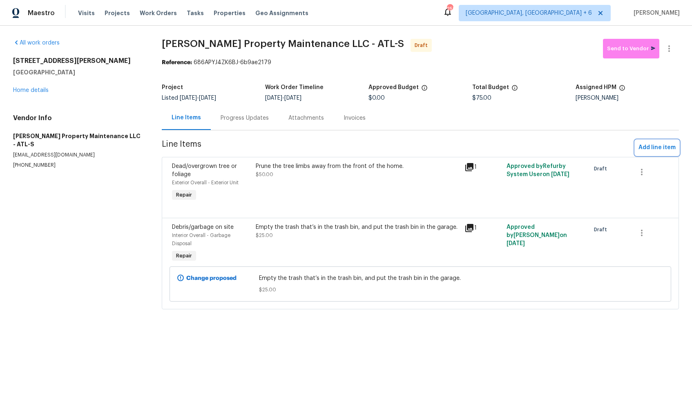
click at [652, 149] on span "Add line item" at bounding box center [657, 148] width 37 height 10
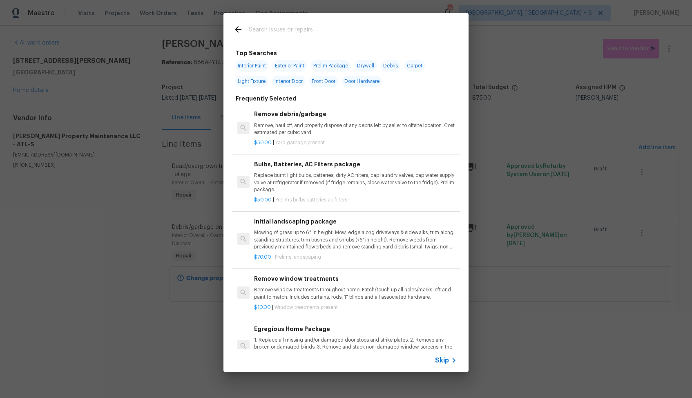
click at [292, 33] on input "text" at bounding box center [335, 31] width 173 height 12
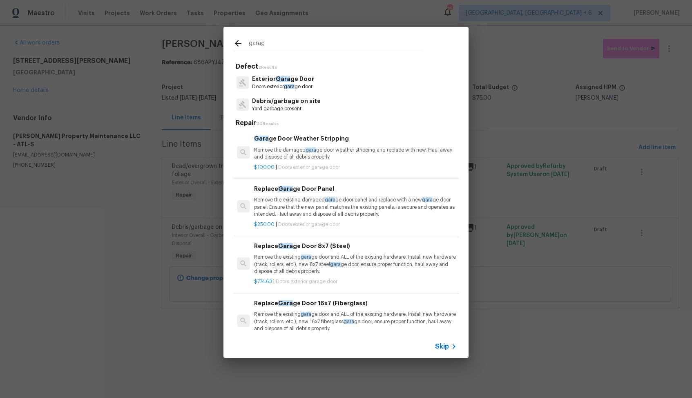
type input "garage"
click at [278, 84] on p "Doors exterior garage door" at bounding box center [282, 86] width 61 height 7
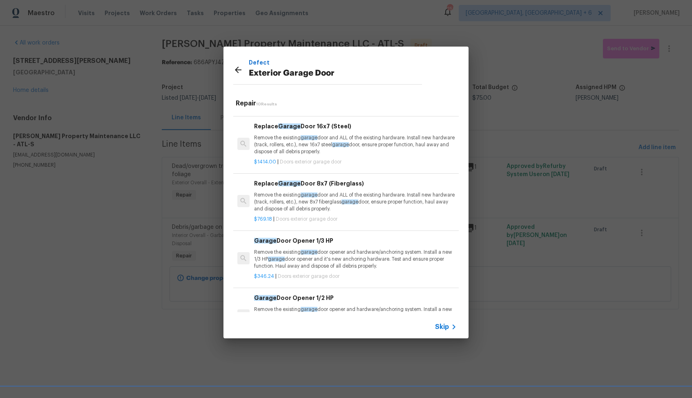
scroll to position [334, 0]
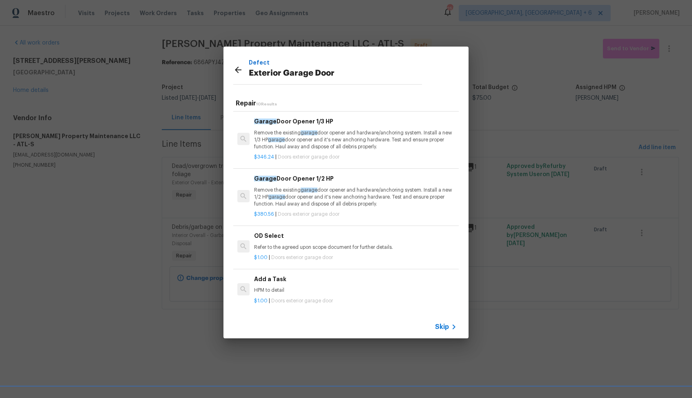
click at [277, 283] on h6 "Add a Task" at bounding box center [355, 279] width 203 height 9
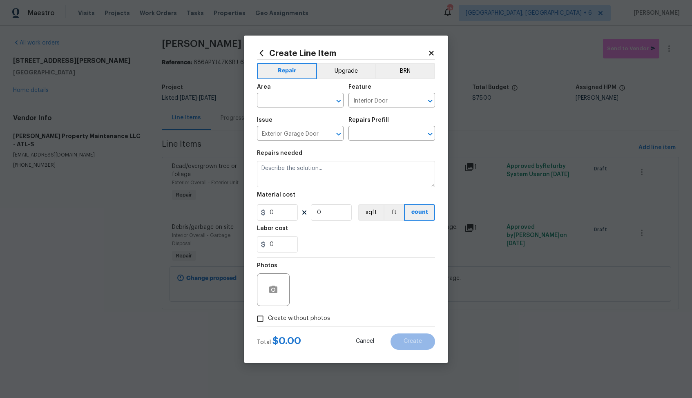
type input "Add a Task $1.00"
type textarea "HPM to detail"
type input "1"
click at [291, 102] on input "text" at bounding box center [289, 101] width 64 height 13
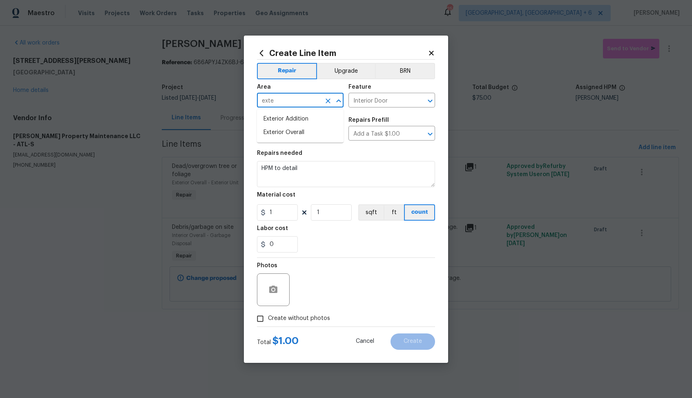
type input "exter"
click at [286, 98] on input "text" at bounding box center [289, 101] width 64 height 13
click at [286, 128] on li "Exterior Overall" at bounding box center [300, 132] width 87 height 13
type input "Exterior Overall"
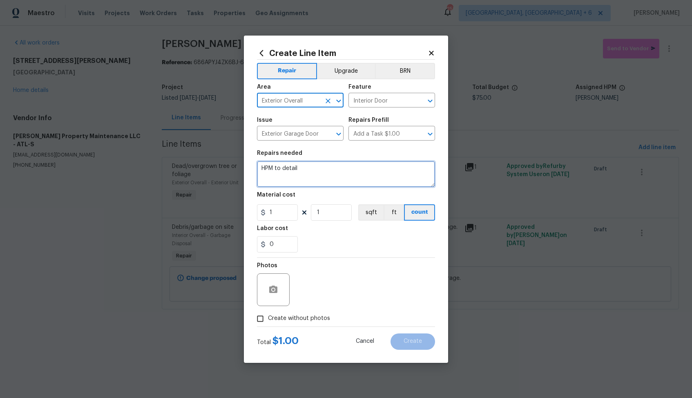
click at [313, 173] on textarea "HPM to detail" at bounding box center [346, 174] width 178 height 26
click at [329, 174] on textarea at bounding box center [346, 174] width 178 height 26
paste textarea "Clear away all the cobwebs from around the exterior sides of the garage and fro…"
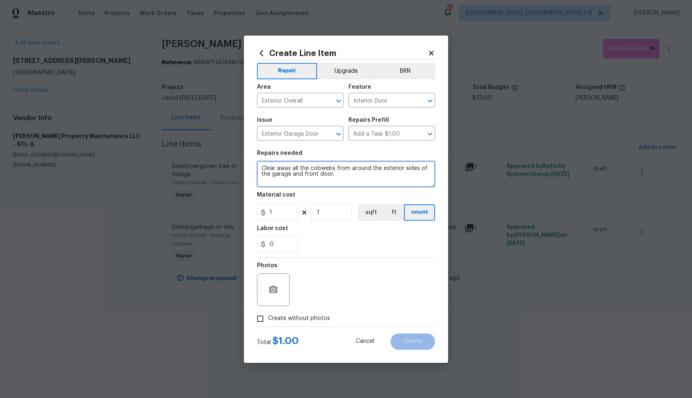
type textarea "Clear away all the cobwebs from around the exterior sides of the garage and fro…"
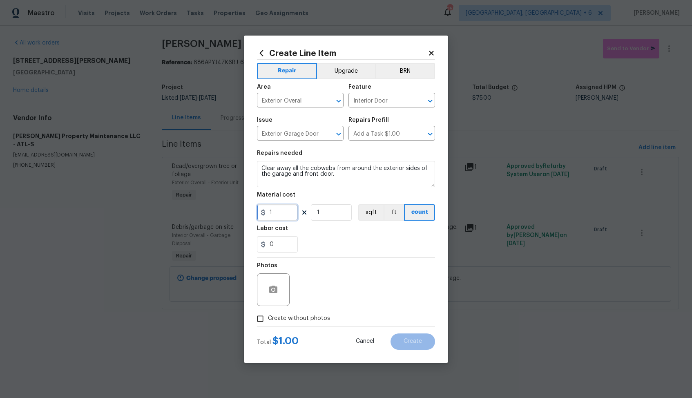
click at [279, 211] on input "1" at bounding box center [277, 212] width 41 height 16
type input "75"
click at [273, 293] on icon "button" at bounding box center [274, 290] width 10 height 10
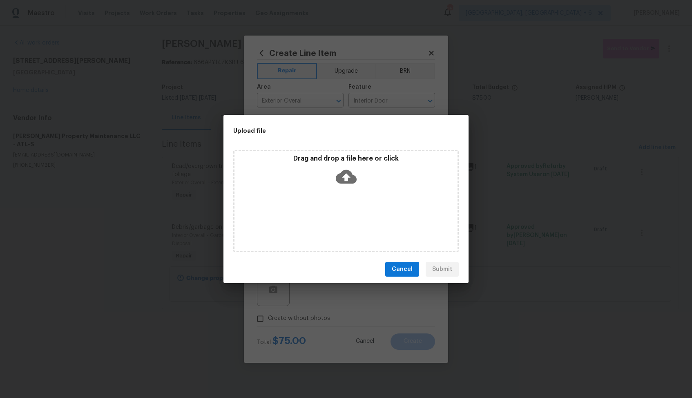
click at [329, 182] on div "Drag and drop a file here or click" at bounding box center [346, 171] width 223 height 35
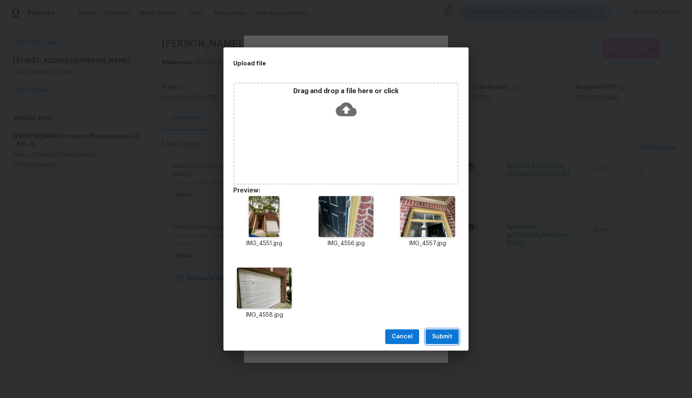
click at [447, 336] on span "Submit" at bounding box center [442, 337] width 20 height 10
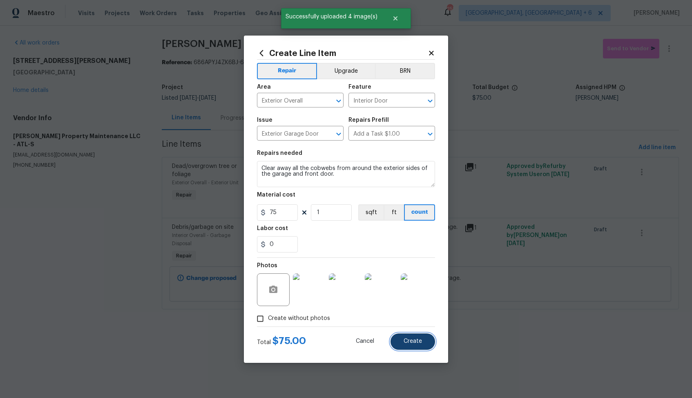
click at [410, 342] on span "Create" at bounding box center [413, 341] width 18 height 6
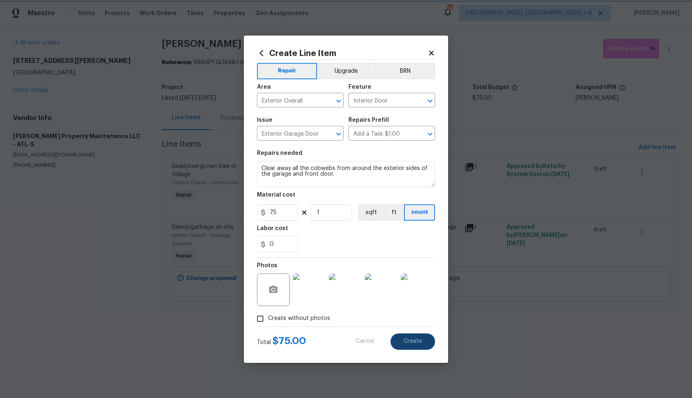
type input "0"
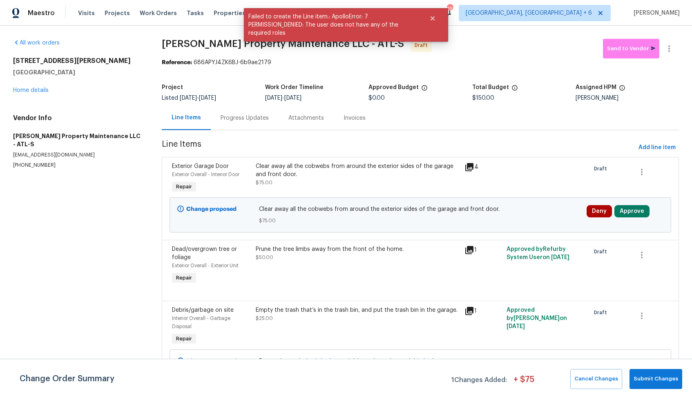
scroll to position [18, 0]
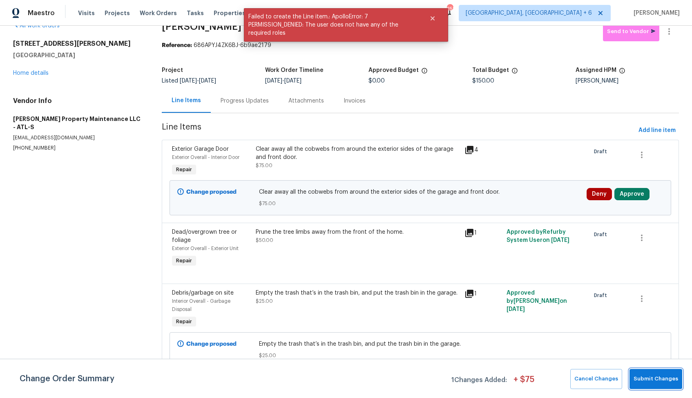
click at [658, 375] on span "Submit Changes" at bounding box center [656, 378] width 45 height 9
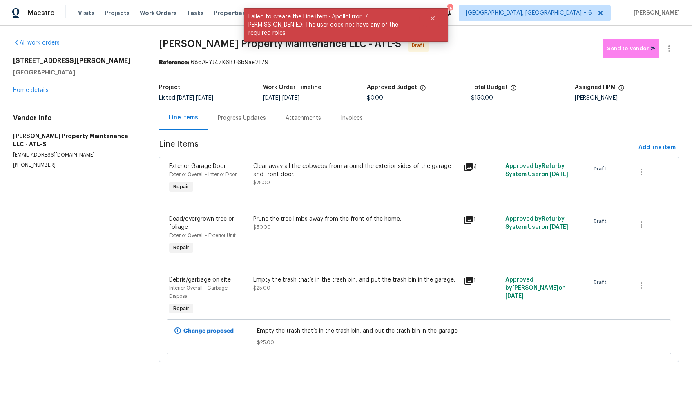
scroll to position [0, 0]
click at [432, 16] on icon "Close" at bounding box center [433, 18] width 7 height 7
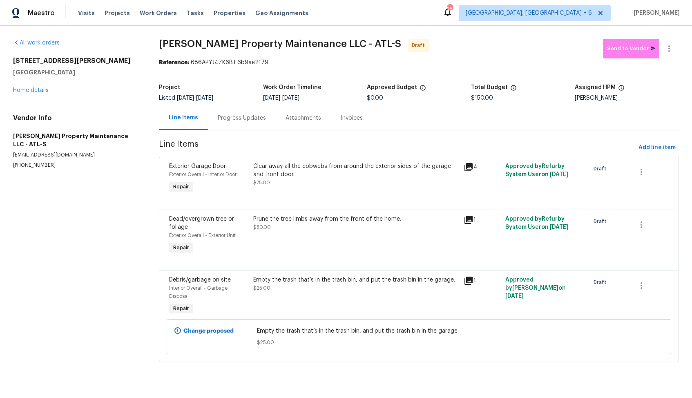
click at [234, 121] on div "Progress Updates" at bounding box center [242, 118] width 48 height 8
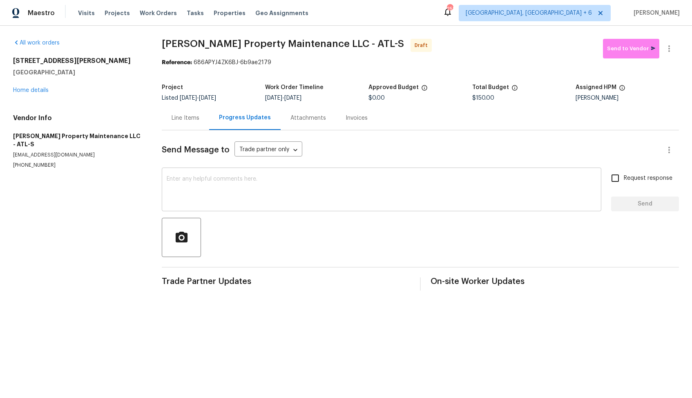
click at [272, 188] on textarea at bounding box center [382, 190] width 430 height 29
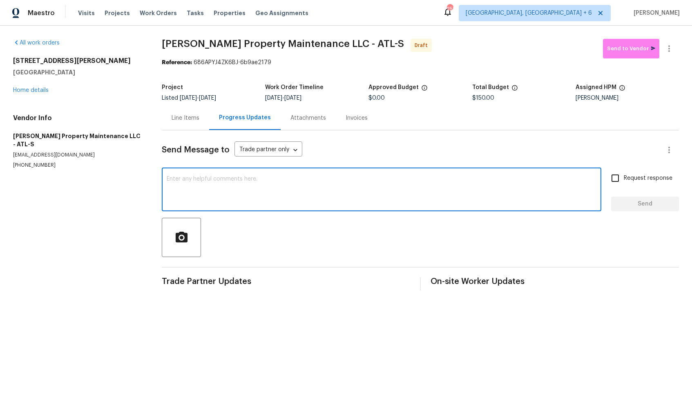
click at [336, 196] on textarea at bounding box center [382, 190] width 430 height 29
paste textarea "Hi, this is Arvind with Opendoor. I’m confirming you received the WO for the pr…"
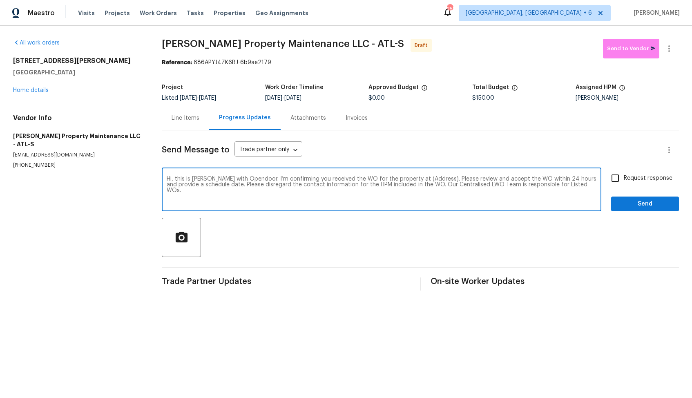
drag, startPoint x: 428, startPoint y: 180, endPoint x: 404, endPoint y: 179, distance: 24.6
click at [403, 179] on textarea "Hi, this is Arvind with Opendoor. I’m confirming you received the WO for the pr…" at bounding box center [382, 190] width 430 height 29
paste textarea "3677 Utoy Dr SW, Atlanta, GA 30331"
type textarea "Hi, this is Arvind with Opendoor. I’m confirming you received the WO for the pr…"
click at [616, 179] on input "Request response" at bounding box center [615, 178] width 17 height 17
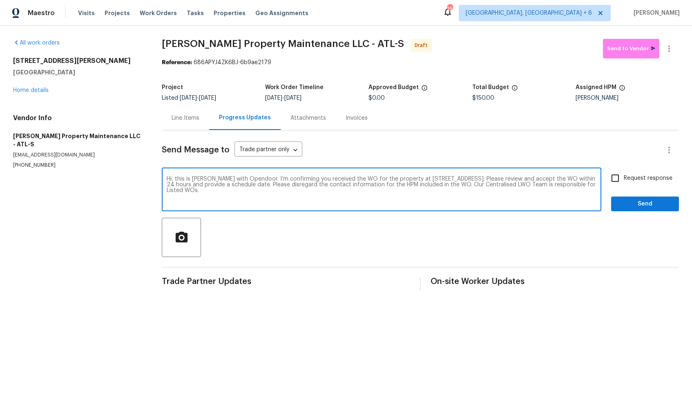
checkbox input "true"
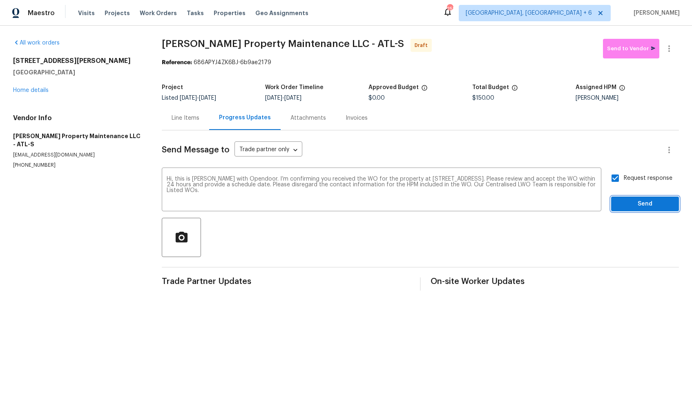
click at [638, 204] on span "Send" at bounding box center [645, 204] width 55 height 10
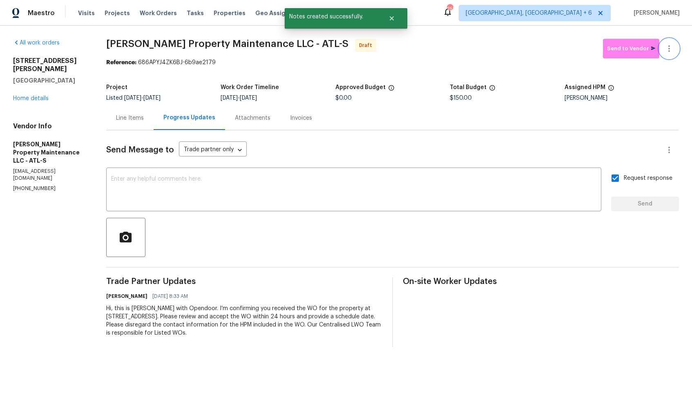
click at [670, 52] on icon "button" at bounding box center [670, 49] width 10 height 10
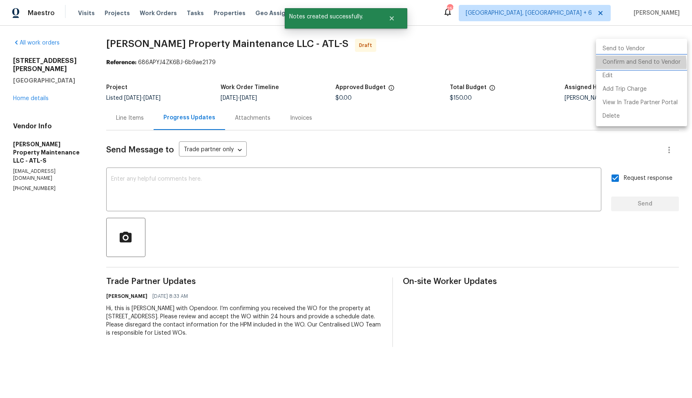
click at [627, 65] on li "Confirm and Send to Vendor" at bounding box center [641, 62] width 91 height 13
click at [453, 71] on div at bounding box center [346, 199] width 692 height 398
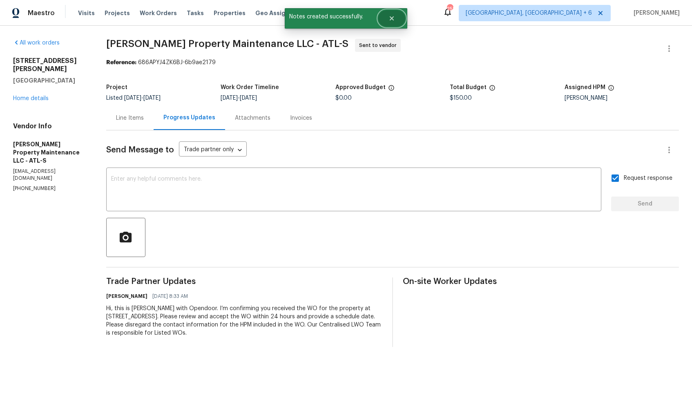
click at [391, 16] on icon "Close" at bounding box center [392, 18] width 7 height 7
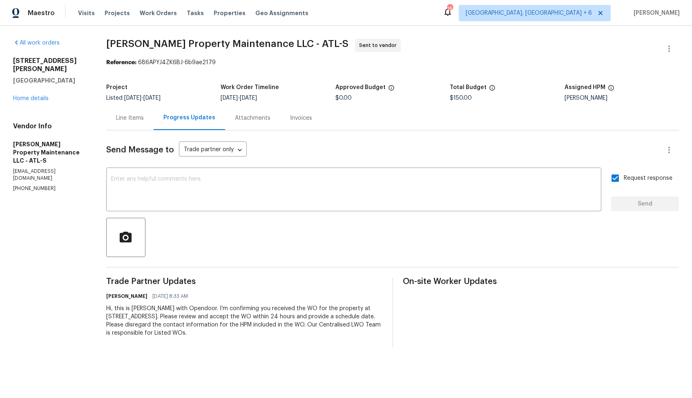
click at [122, 73] on section "Glen Property Maintenance LLC - ATL-S Sent to vendor Reference: 686APYJ4ZK6BJ-6…" at bounding box center [392, 193] width 573 height 308
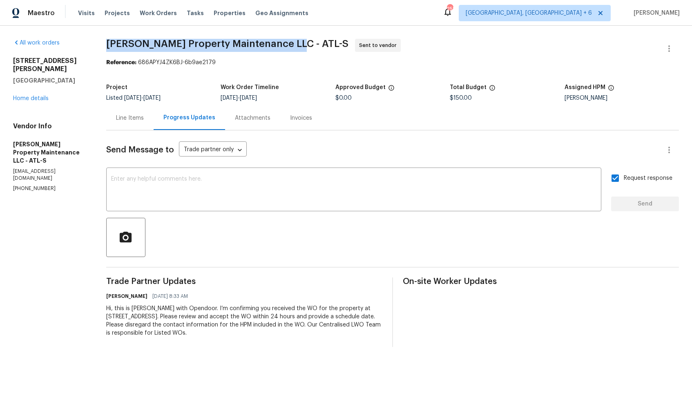
drag, startPoint x: 106, startPoint y: 45, endPoint x: 290, endPoint y: 40, distance: 183.6
click at [290, 40] on span "Glen Property Maintenance LLC - ATL-S Sent to vendor" at bounding box center [382, 49] width 553 height 20
copy span "Glen Property Maintenance LLC - ATL-S"
click at [457, 47] on span "Glen Property Maintenance LLC - ATL-S Sent to vendor" at bounding box center [382, 49] width 553 height 20
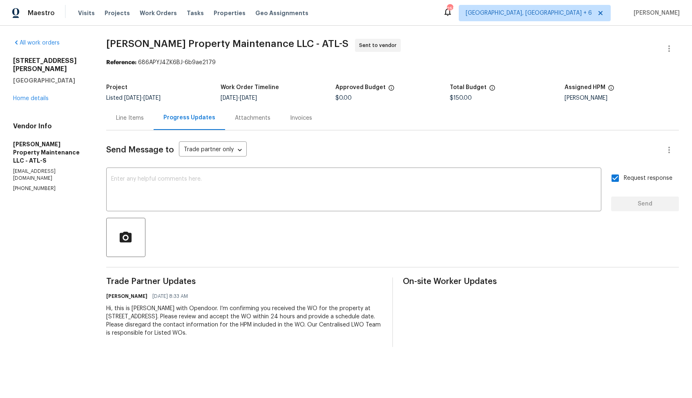
click at [312, 90] on div "Work Order Timeline" at bounding box center [278, 90] width 114 height 11
click at [247, 57] on span "Glen Property Maintenance LLC - ATL-S Sent to vendor" at bounding box center [382, 49] width 553 height 20
drag, startPoint x: 137, startPoint y: 64, endPoint x: 222, endPoint y: 65, distance: 85.4
click at [222, 65] on div "Reference: 686APYJ4ZK6BJ-6b9ae2179" at bounding box center [392, 62] width 573 height 8
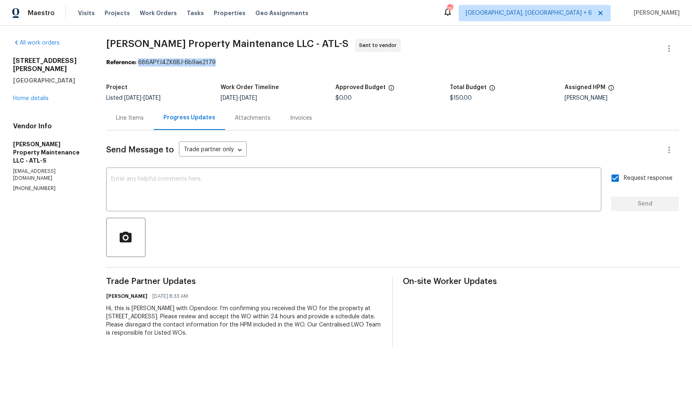
drag, startPoint x: 139, startPoint y: 63, endPoint x: 224, endPoint y: 63, distance: 85.0
click at [224, 63] on div "Reference: 686APYJ4ZK6BJ-6b9ae2179" at bounding box center [392, 62] width 573 height 8
copy div "686APYJ4ZK6BJ-6b9ae2179"
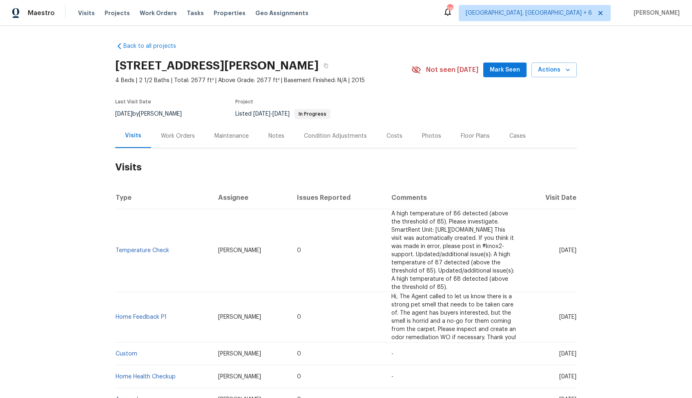
click at [168, 132] on div "Work Orders" at bounding box center [178, 136] width 34 height 8
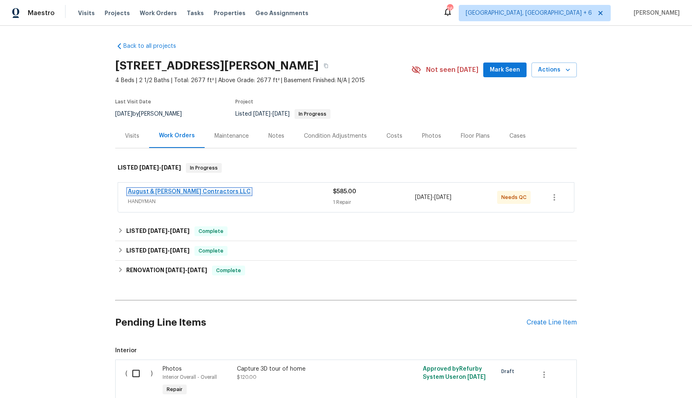
click at [147, 192] on link "August & [PERSON_NAME] Contractors LLC" at bounding box center [189, 192] width 123 height 6
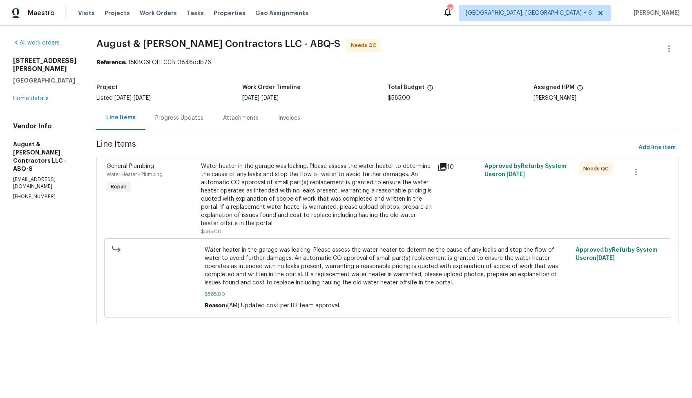
click at [185, 116] on div "Progress Updates" at bounding box center [179, 118] width 48 height 8
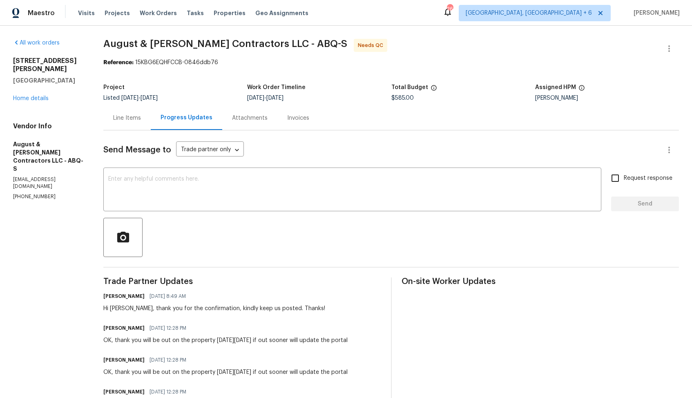
click at [116, 125] on div "Line Items" at bounding box center [126, 118] width 47 height 24
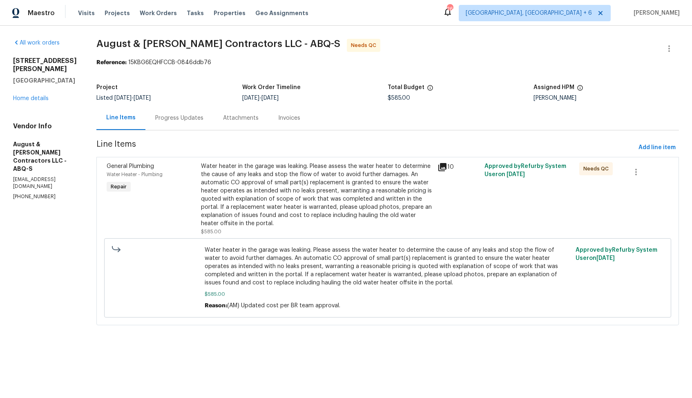
click at [274, 217] on div "Water heater in the garage was leaking. Please assess the water heater to deter…" at bounding box center [316, 194] width 231 height 65
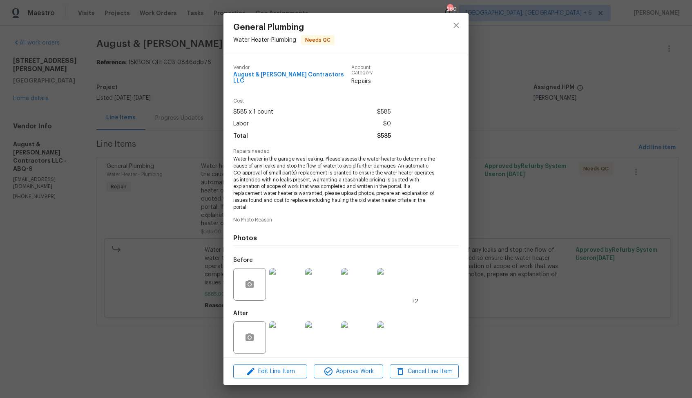
click at [286, 285] on img at bounding box center [285, 284] width 33 height 33
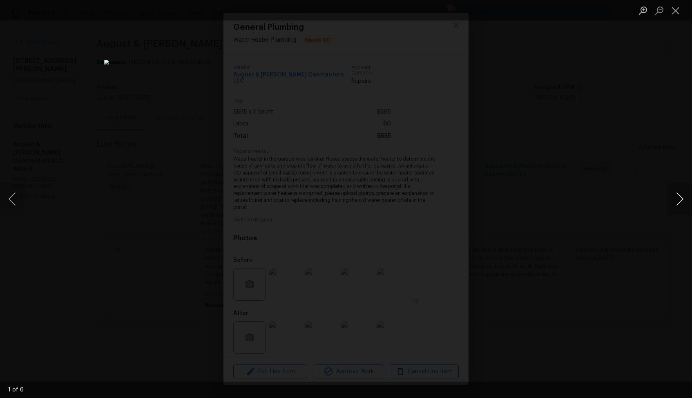
click at [679, 202] on button "Next image" at bounding box center [680, 199] width 25 height 33
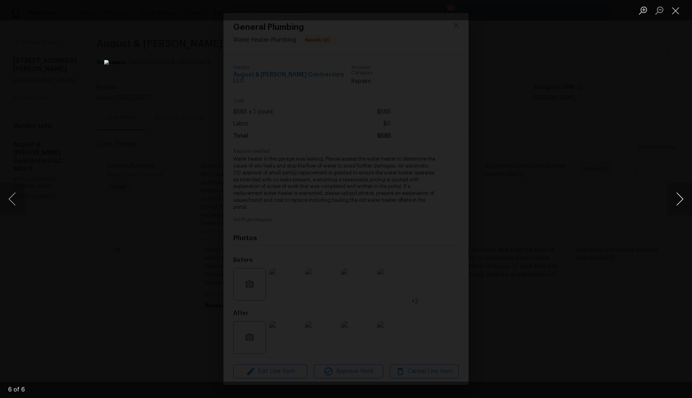
click at [679, 202] on button "Next image" at bounding box center [680, 199] width 25 height 33
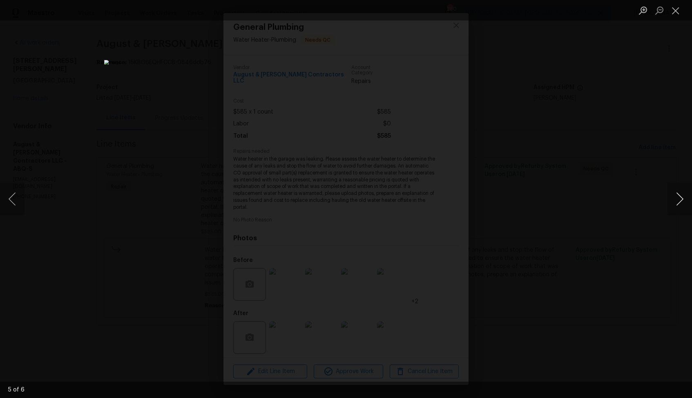
click at [679, 202] on button "Next image" at bounding box center [680, 199] width 25 height 33
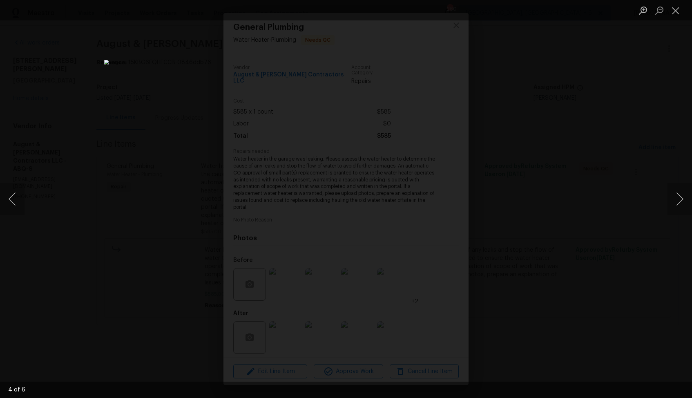
click at [626, 210] on div "Lightbox" at bounding box center [346, 199] width 692 height 398
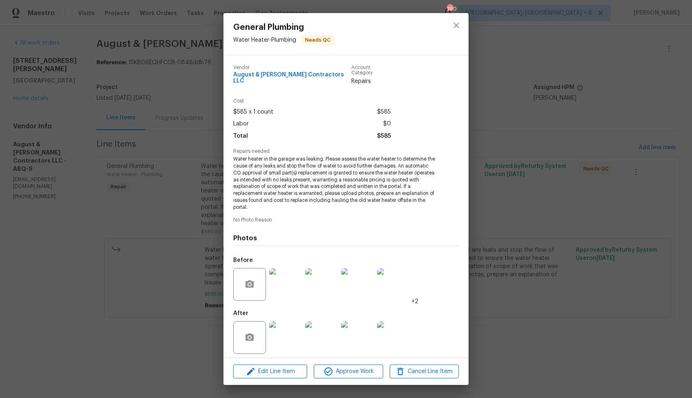
click at [293, 326] on img at bounding box center [285, 337] width 33 height 33
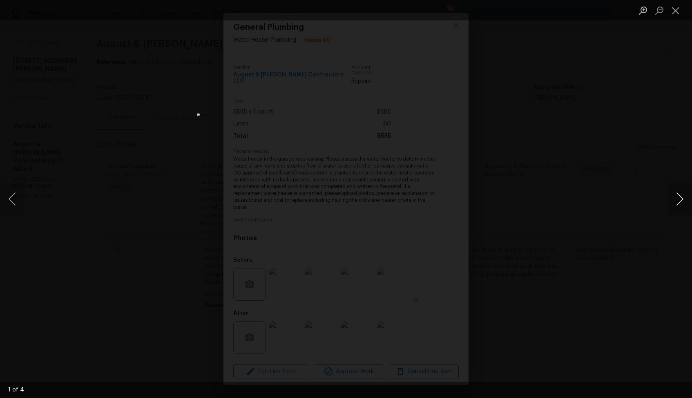
click at [680, 199] on button "Next image" at bounding box center [680, 199] width 25 height 33
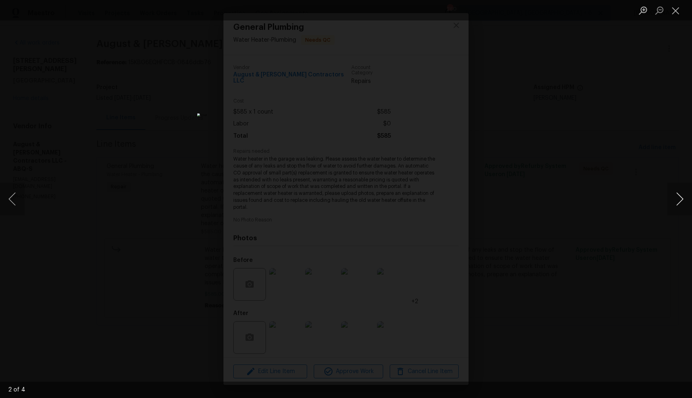
click at [680, 199] on button "Next image" at bounding box center [680, 199] width 25 height 33
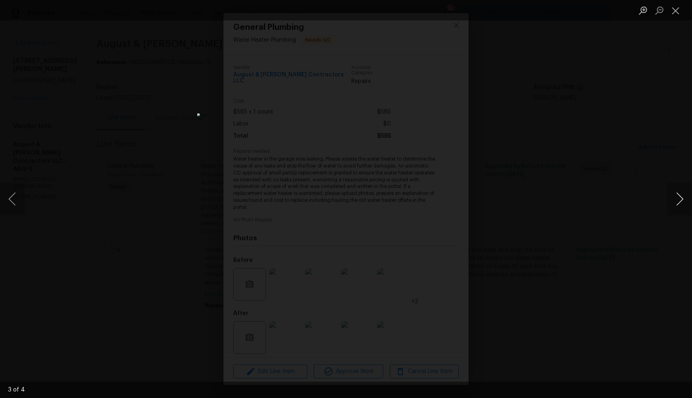
click at [680, 199] on button "Next image" at bounding box center [680, 199] width 25 height 33
click at [555, 239] on div "Lightbox" at bounding box center [346, 199] width 692 height 398
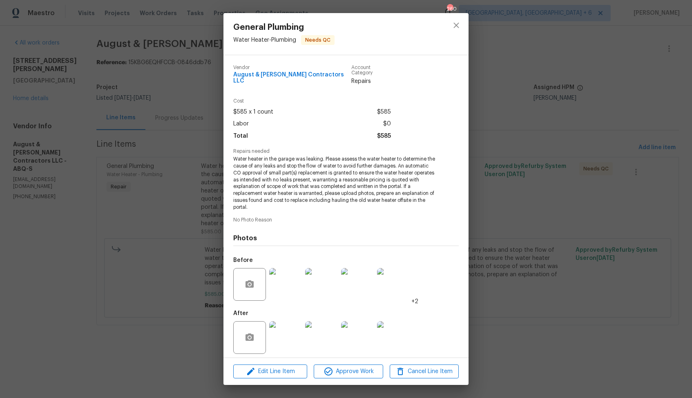
click at [496, 220] on div "General Plumbing Water Heater - Plumbing Needs QC Vendor August & [PERSON_NAME]…" at bounding box center [346, 199] width 692 height 398
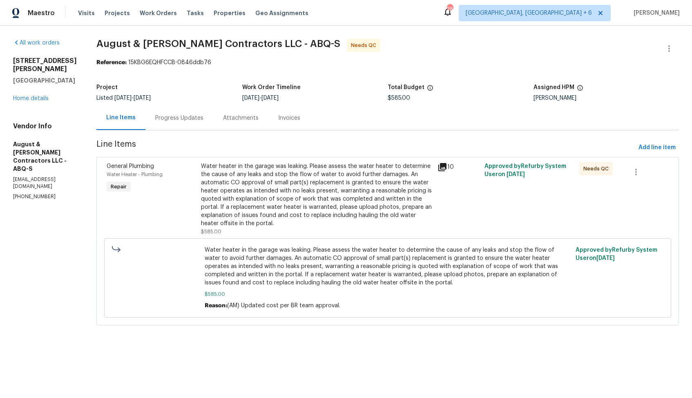
click at [188, 119] on div "Progress Updates" at bounding box center [179, 118] width 48 height 8
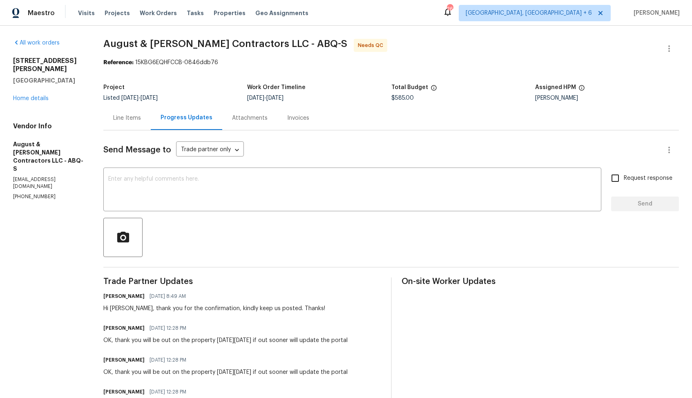
click at [125, 117] on div "Line Items" at bounding box center [127, 118] width 28 height 8
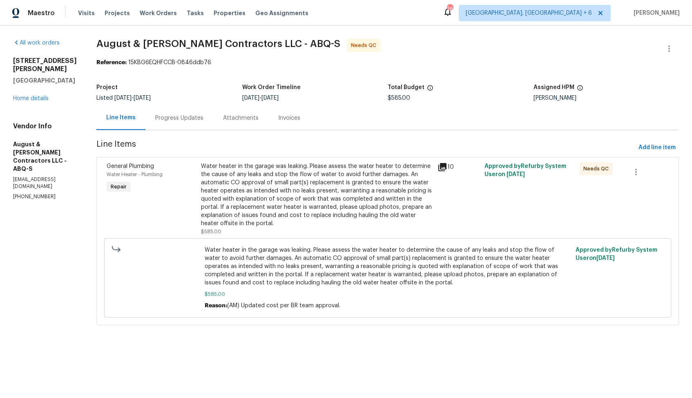
click at [279, 216] on div "Water heater in the garage was leaking. Please assess the water heater to deter…" at bounding box center [316, 194] width 231 height 65
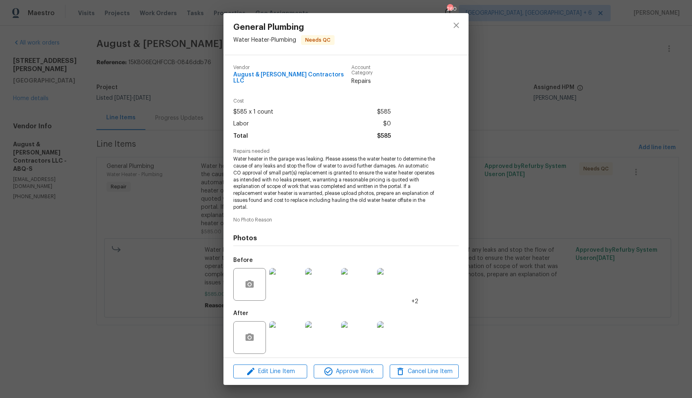
click at [288, 282] on img at bounding box center [285, 284] width 33 height 33
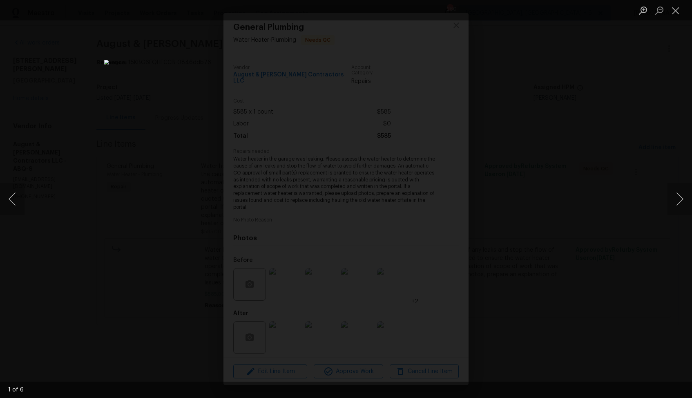
click at [567, 205] on div "Lightbox" at bounding box center [346, 199] width 692 height 398
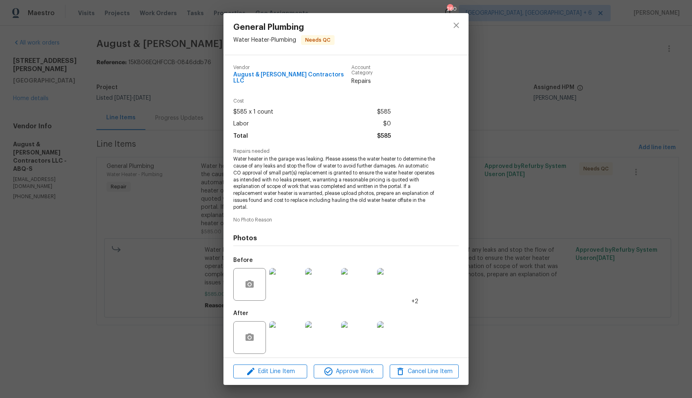
click at [358, 283] on img at bounding box center [357, 284] width 33 height 33
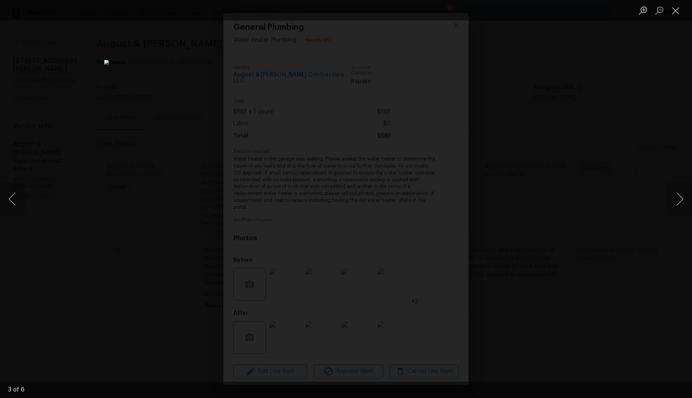
click at [542, 210] on div "Lightbox" at bounding box center [346, 199] width 692 height 398
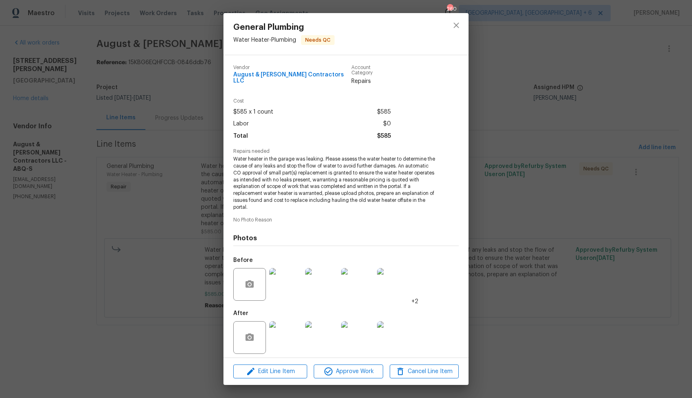
click at [401, 278] on img at bounding box center [393, 284] width 33 height 33
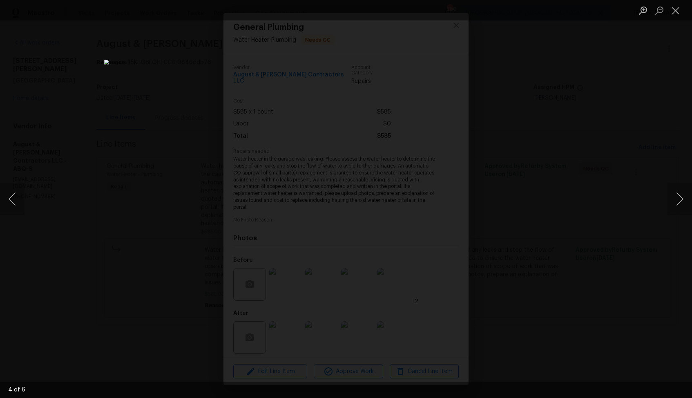
click at [572, 209] on div "Lightbox" at bounding box center [346, 199] width 692 height 398
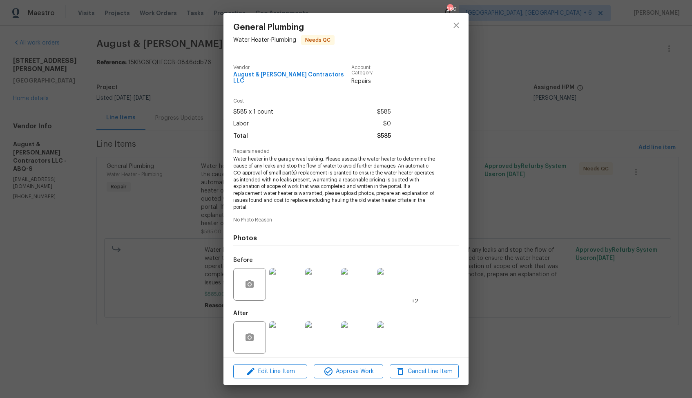
click at [284, 337] on img at bounding box center [285, 337] width 33 height 33
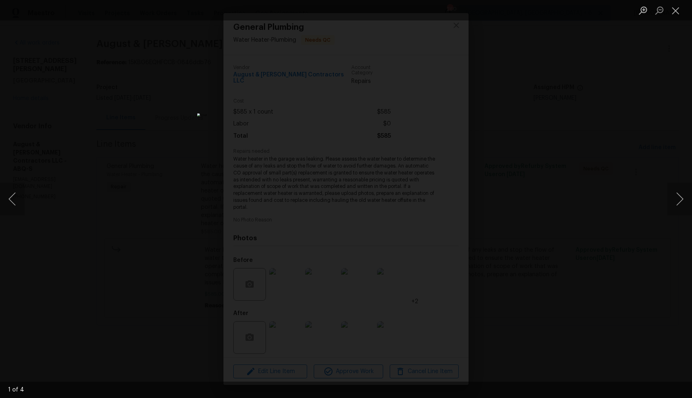
click at [528, 222] on div "Lightbox" at bounding box center [346, 199] width 692 height 398
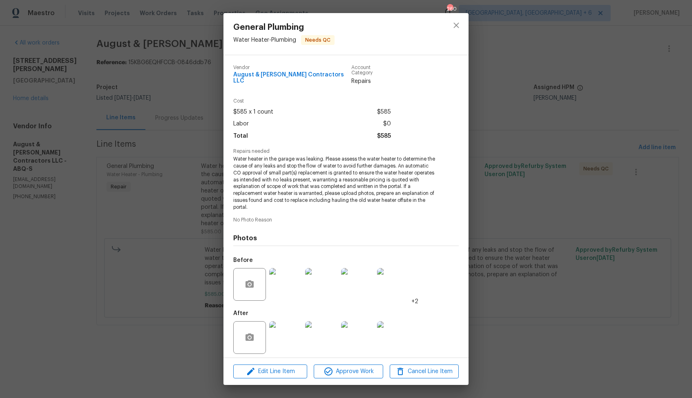
click at [354, 286] on img at bounding box center [357, 284] width 33 height 33
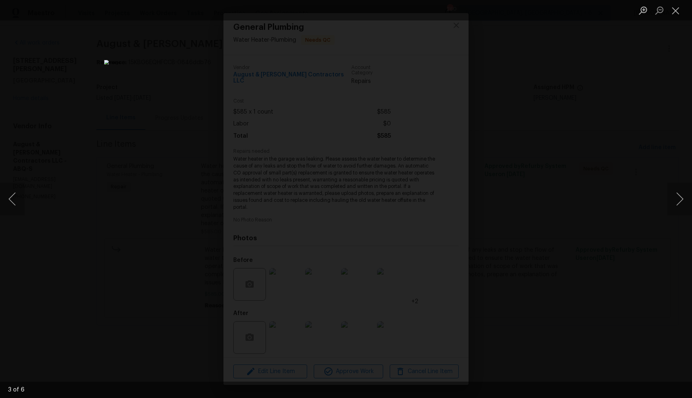
click at [541, 222] on div "Lightbox" at bounding box center [346, 199] width 692 height 398
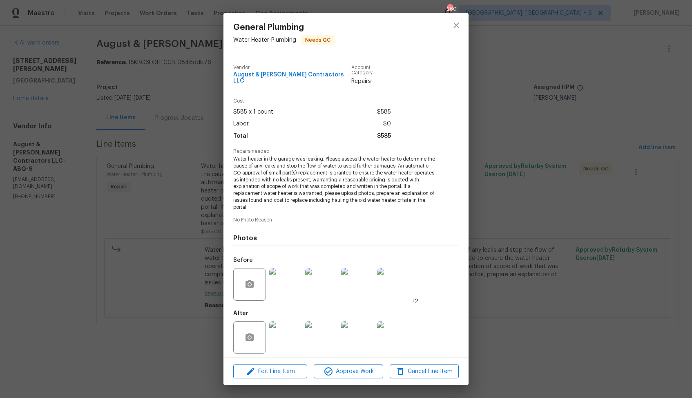
click at [318, 283] on img at bounding box center [321, 284] width 33 height 33
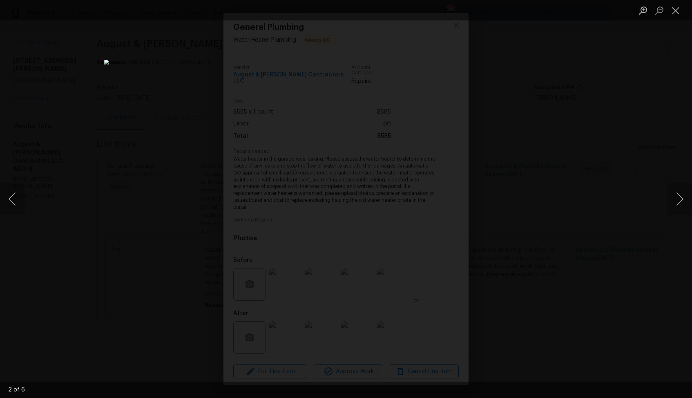
click at [569, 204] on div "Lightbox" at bounding box center [346, 199] width 692 height 398
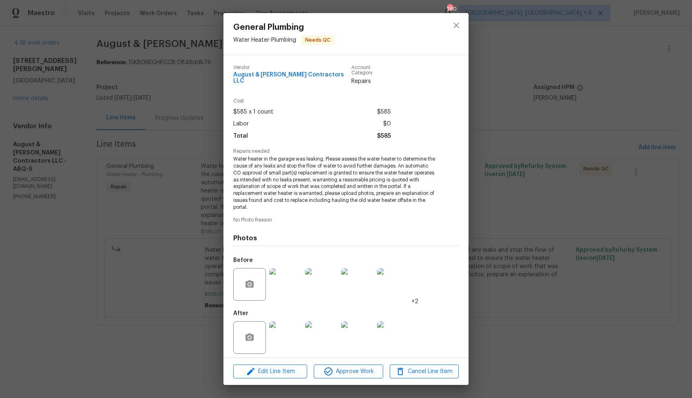
click at [315, 323] on img at bounding box center [321, 337] width 33 height 33
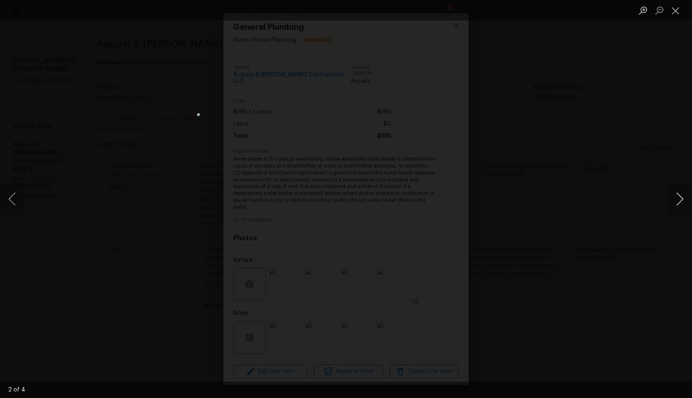
click at [678, 199] on button "Next image" at bounding box center [680, 199] width 25 height 33
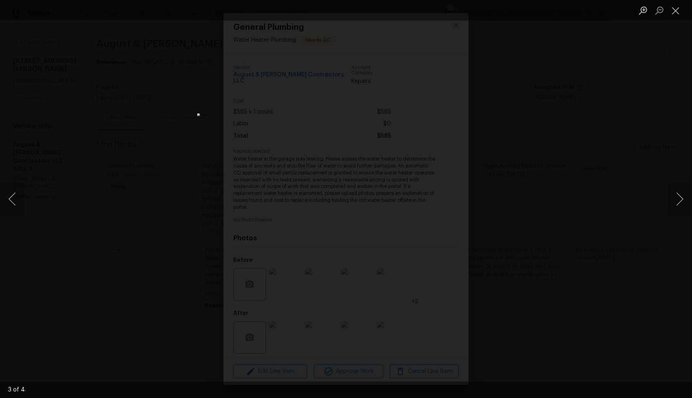
click at [593, 197] on div "Lightbox" at bounding box center [346, 199] width 692 height 398
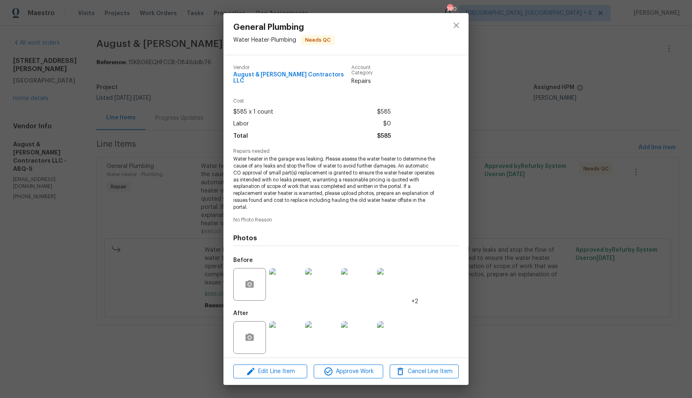
click at [593, 197] on div "General Plumbing Water Heater - Plumbing Needs QC Vendor August & [PERSON_NAME]…" at bounding box center [346, 199] width 692 height 398
